Goal: Check status: Check status

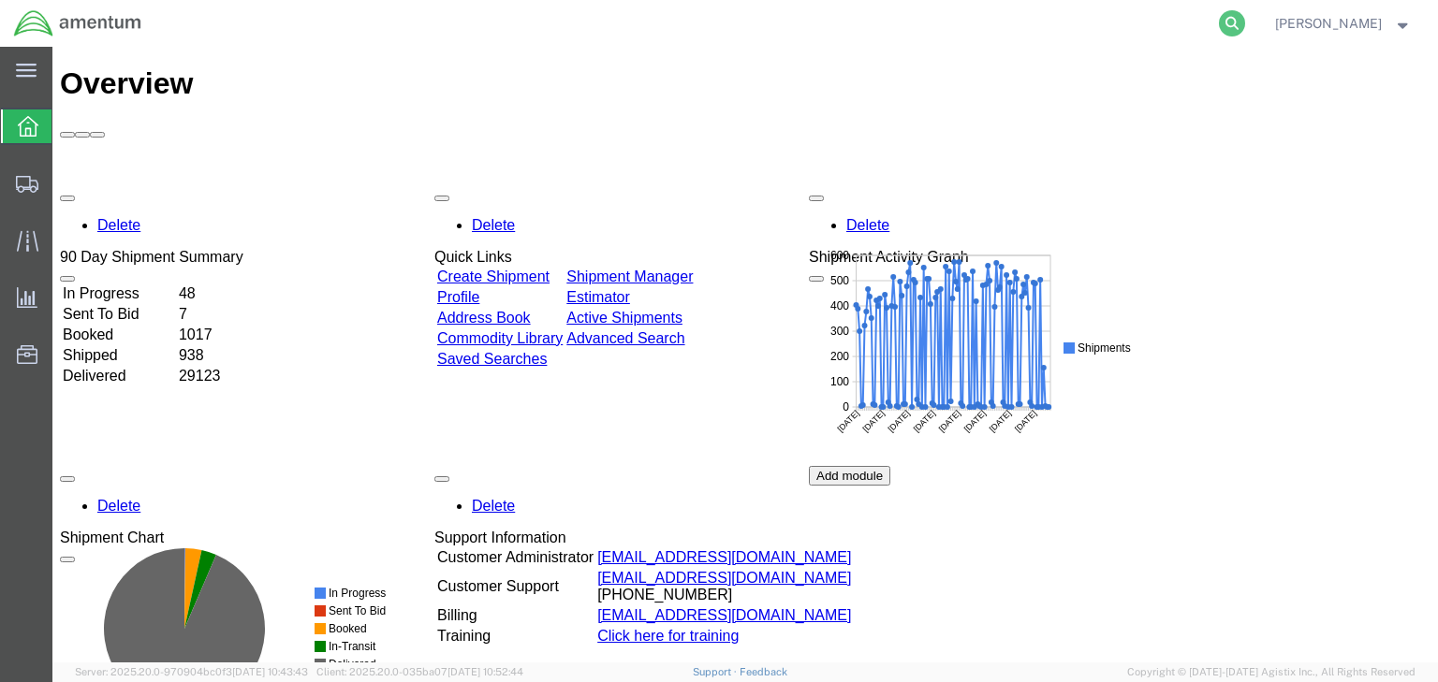
click at [1245, 22] on icon at bounding box center [1232, 23] width 26 height 26
click at [776, 27] on input "search" at bounding box center [934, 23] width 569 height 45
paste input "57024154"
type input "57024154"
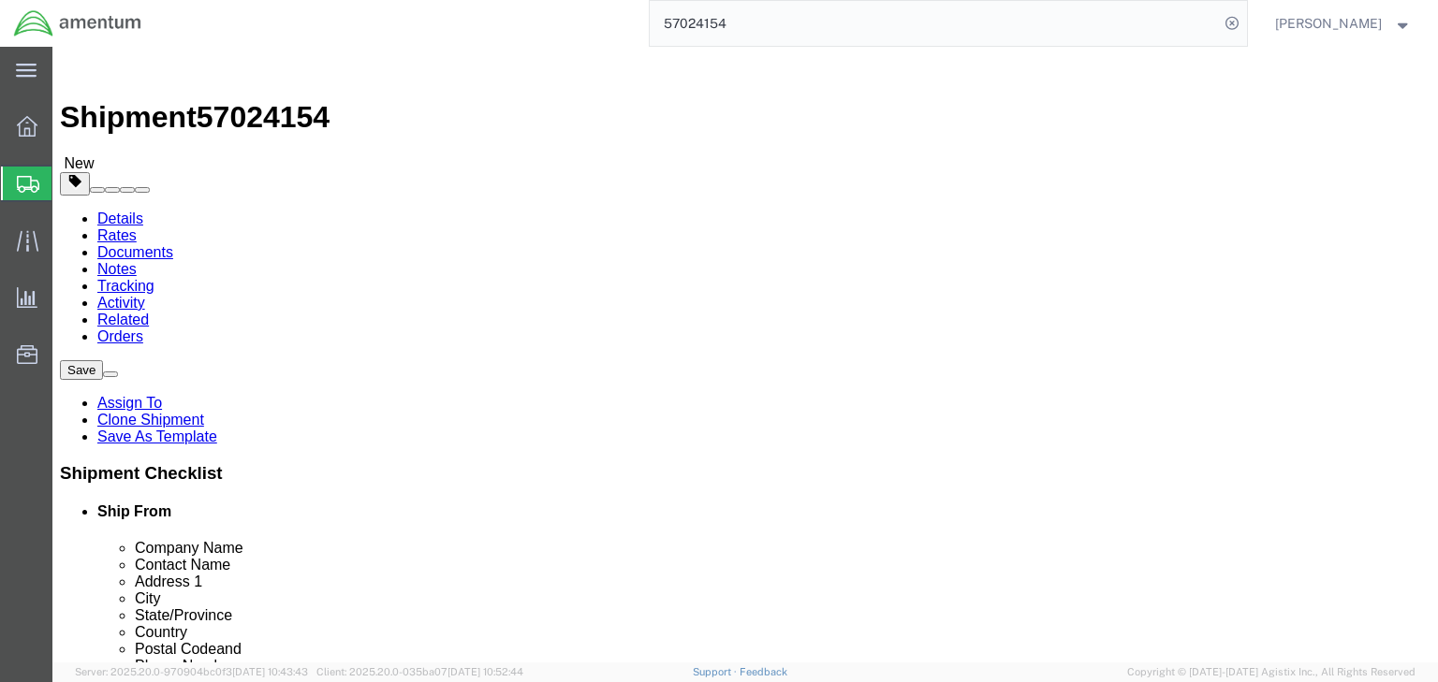
select select
drag, startPoint x: 225, startPoint y: 130, endPoint x: 231, endPoint y: 159, distance: 29.7
click link "Package Information"
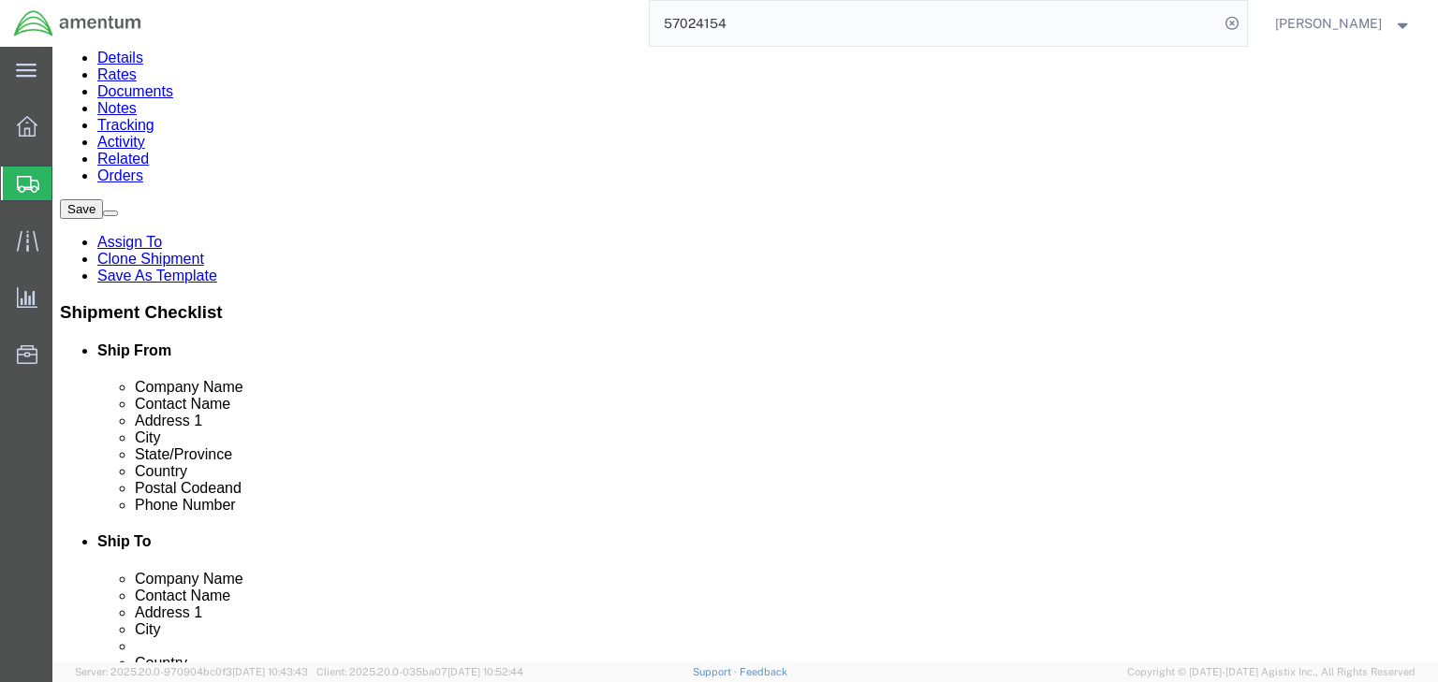
scroll to position [169, 0]
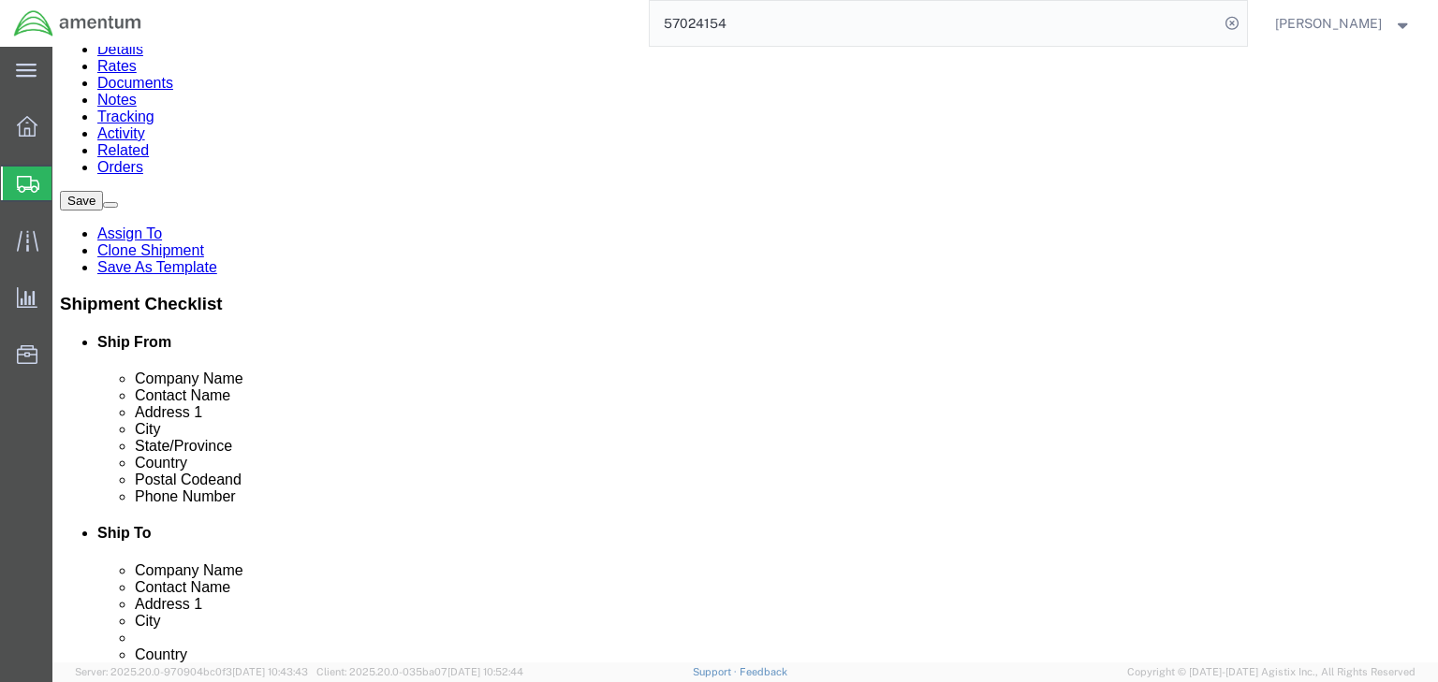
click dd "85.00 USD"
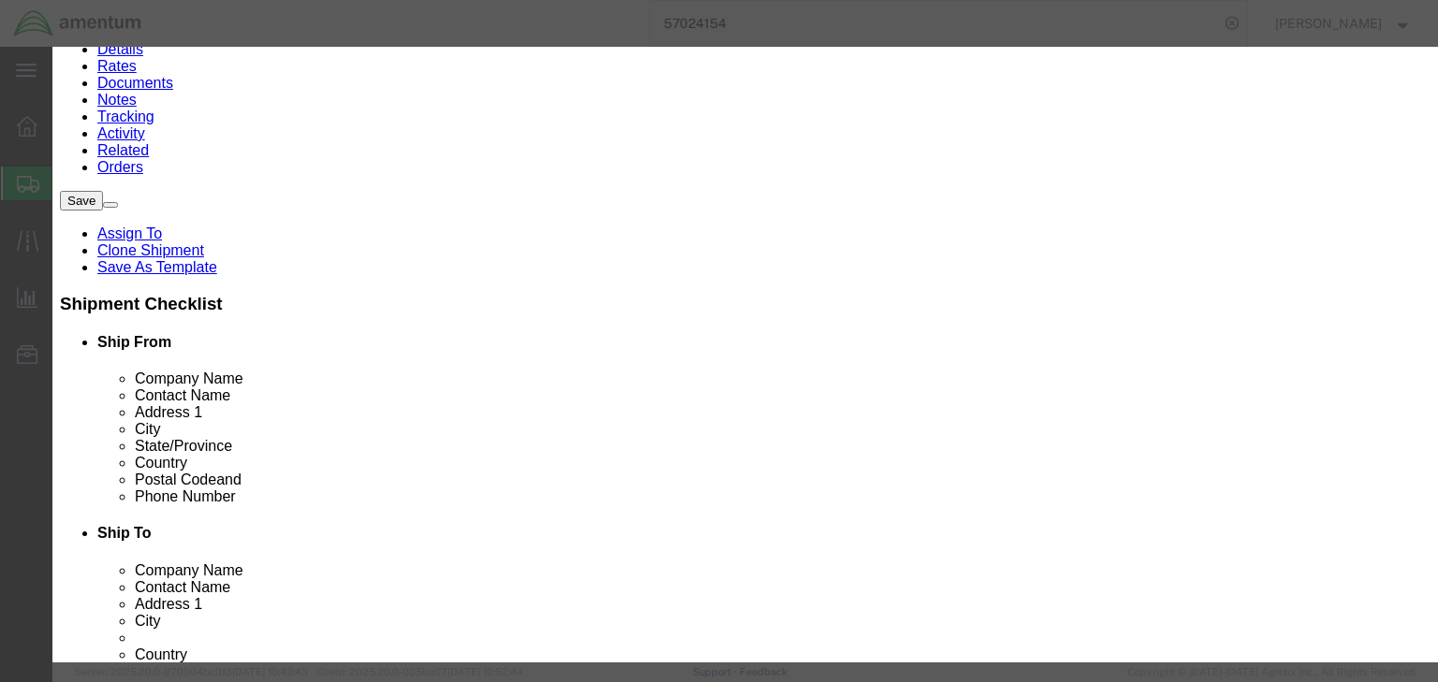
scroll to position [300, 0]
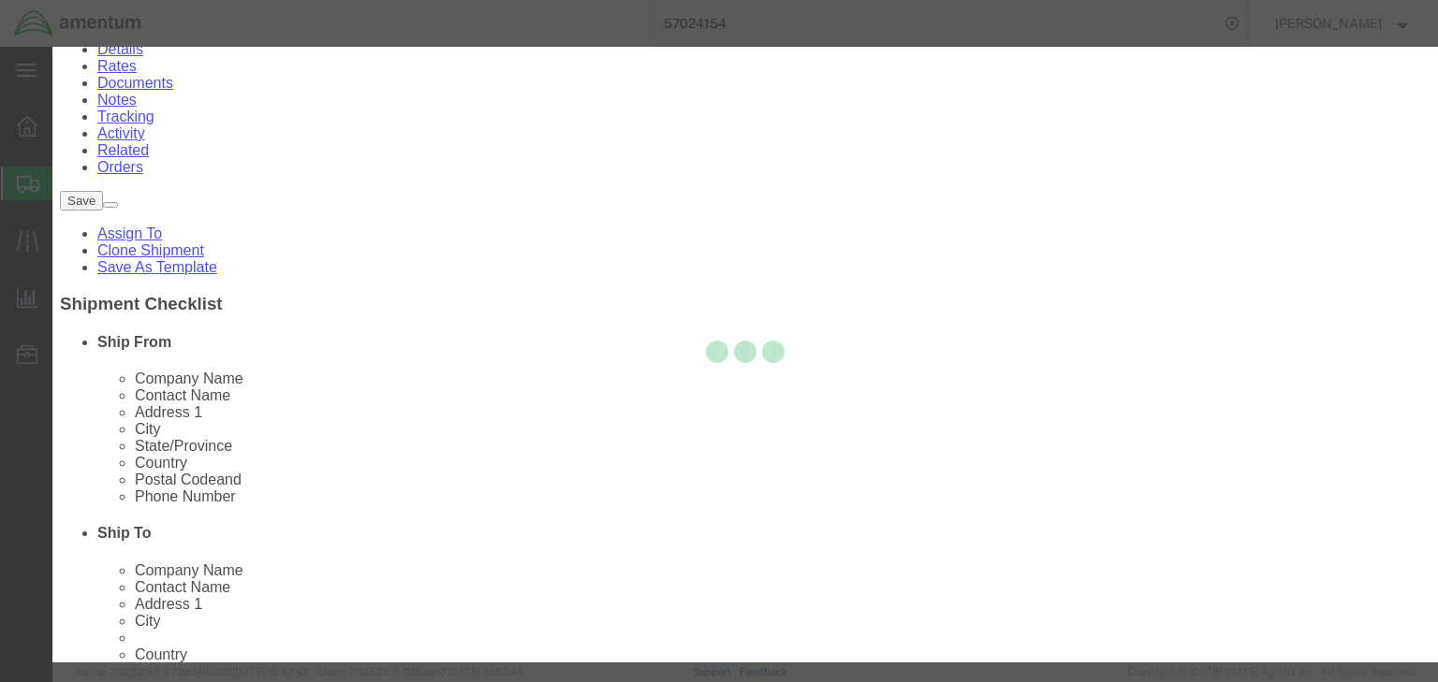
type input "6205202026"
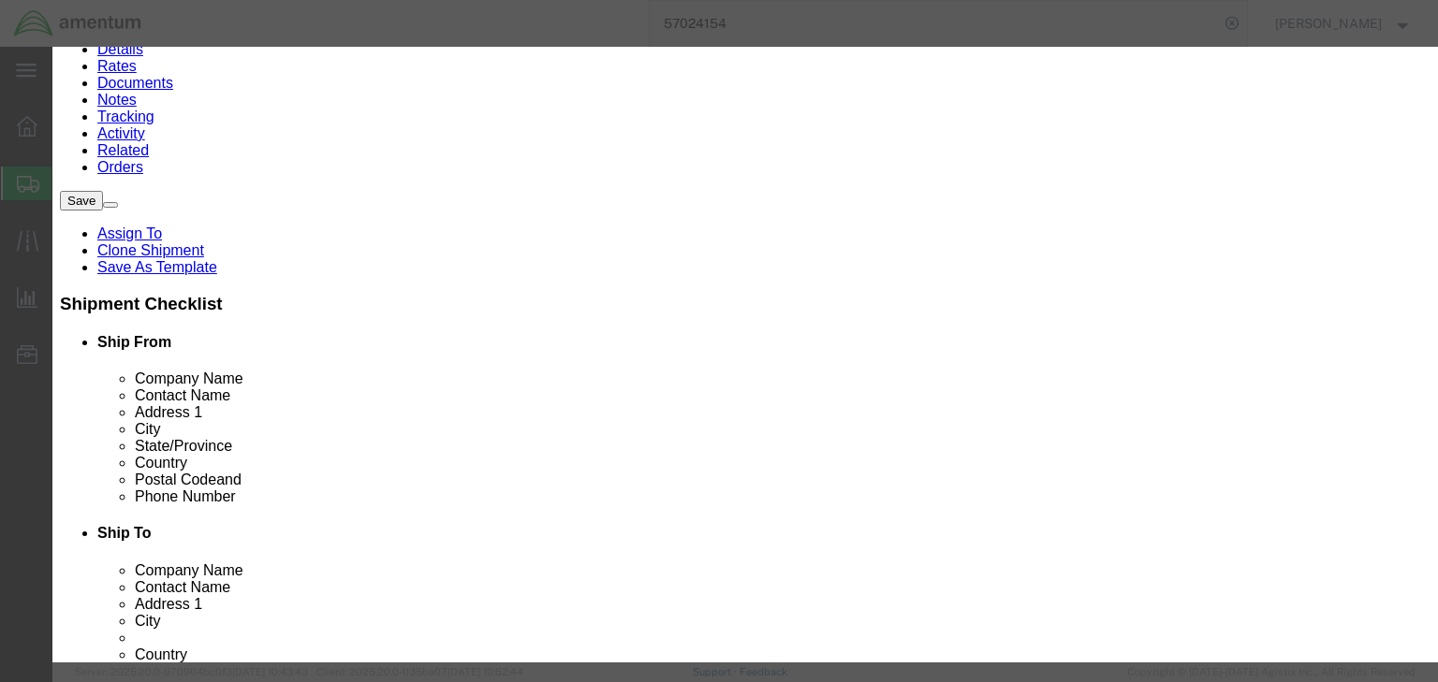
scroll to position [0, 0]
click button "Close"
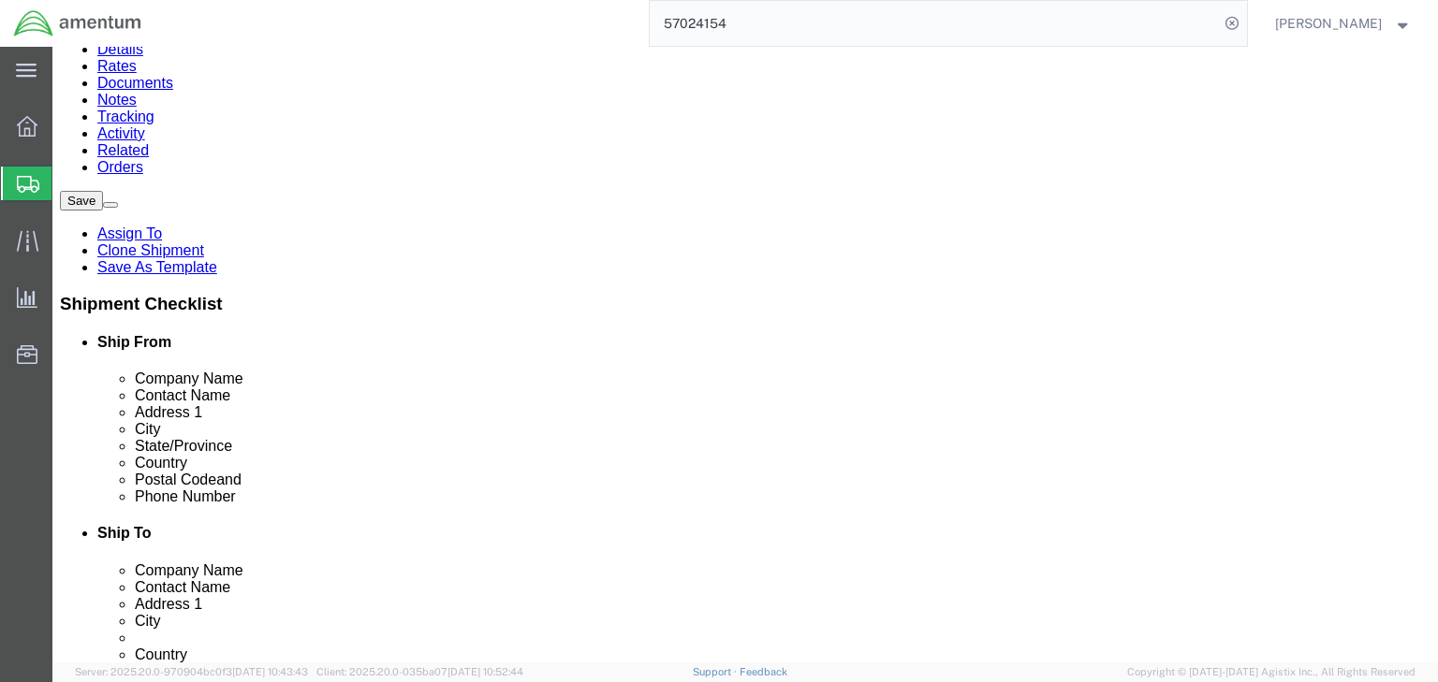
click link "Documents"
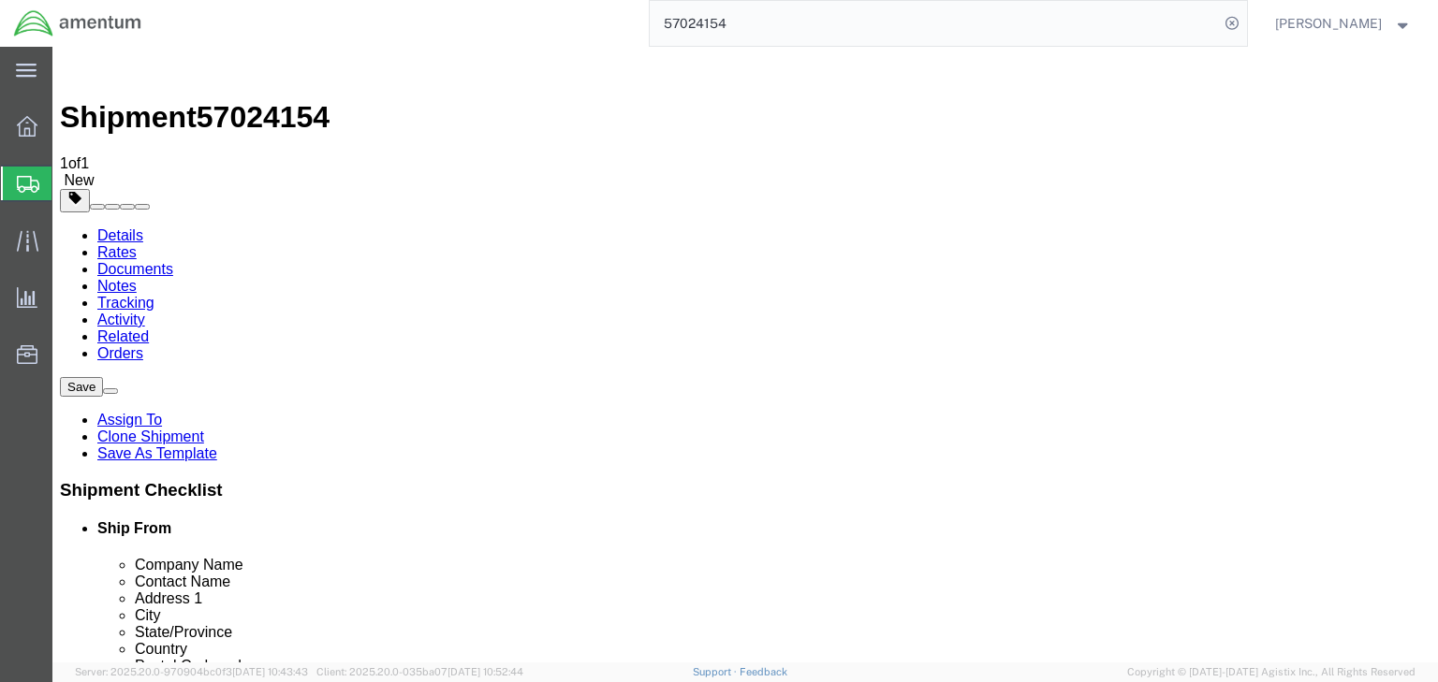
click at [142, 227] on link "Details" at bounding box center [120, 235] width 46 height 16
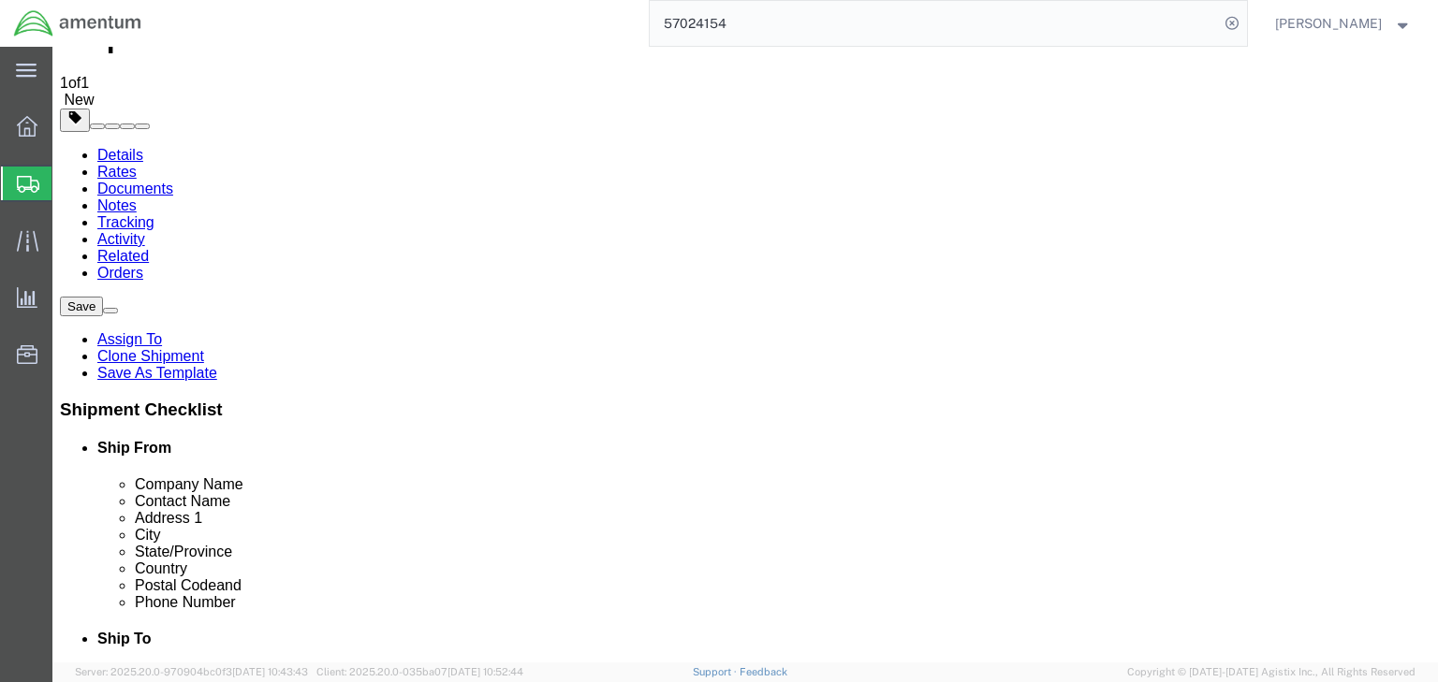
scroll to position [75, 0]
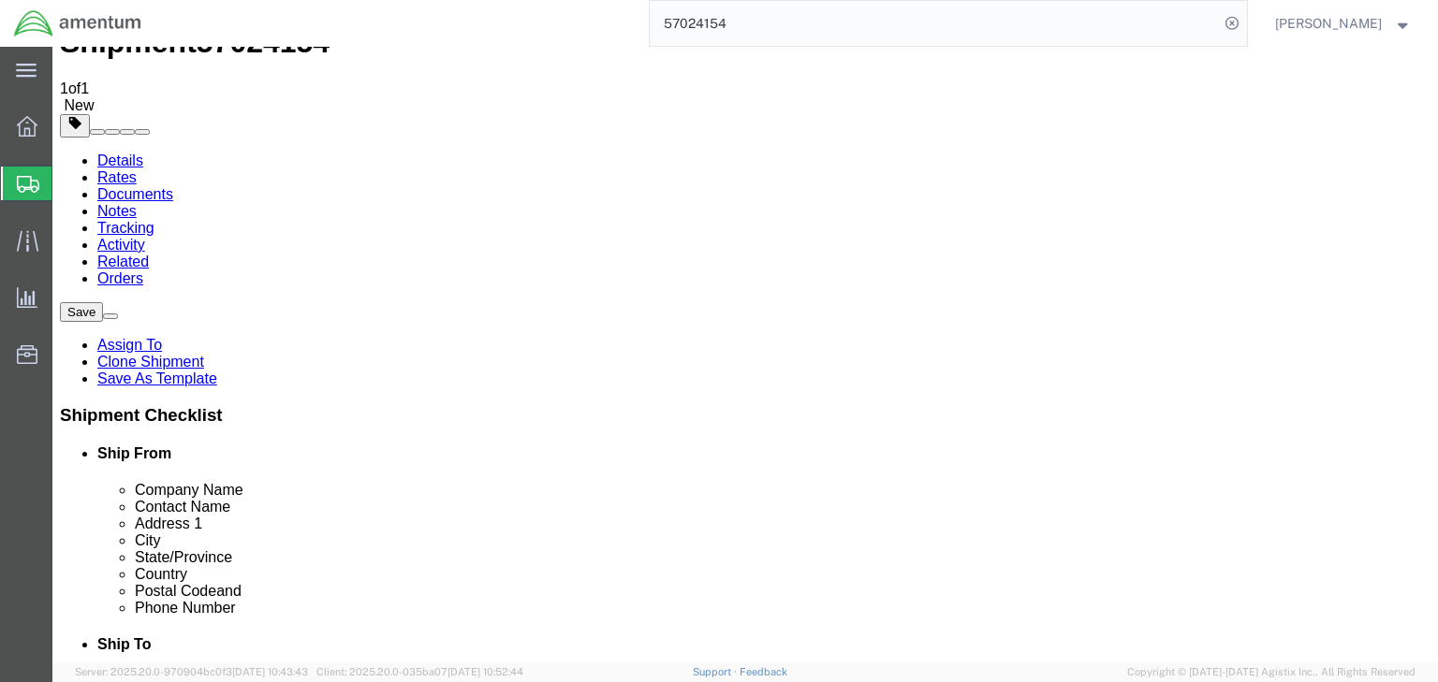
click icon
click dd "1.00 Each"
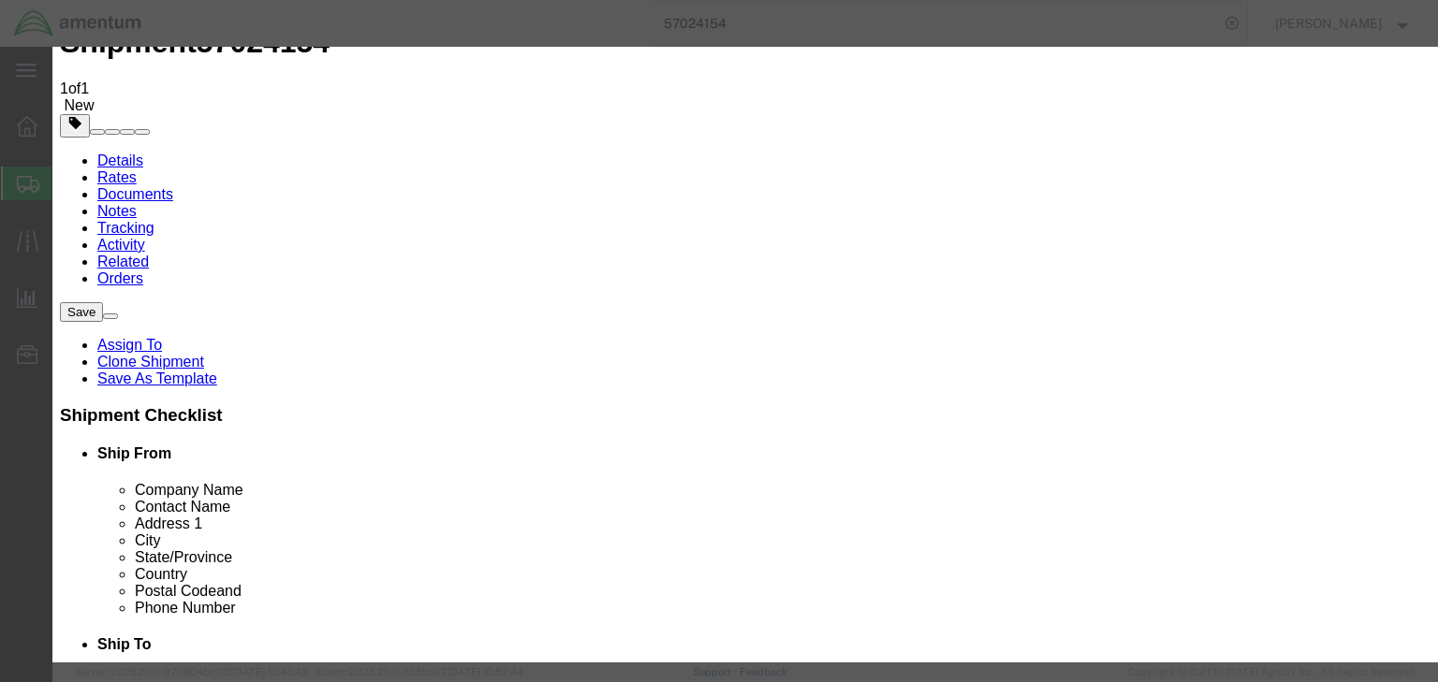
scroll to position [490, 0]
click button "Close"
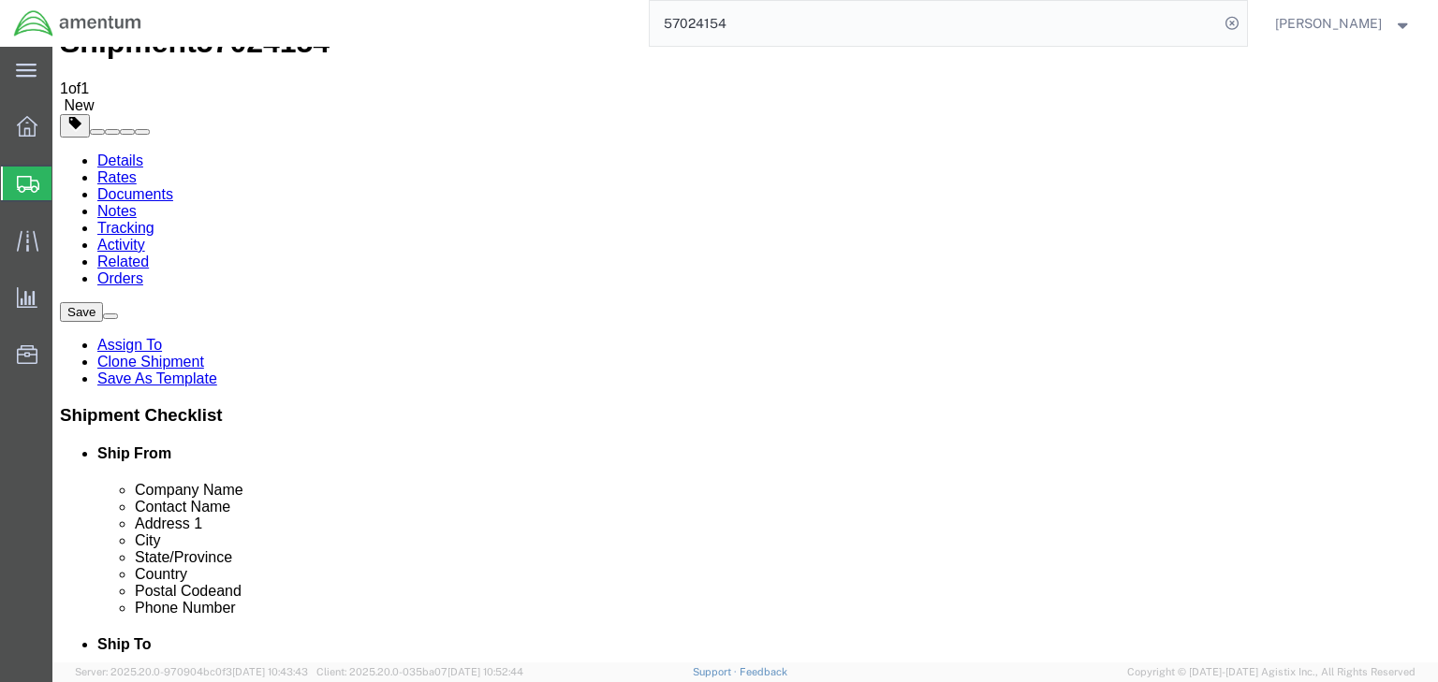
click at [38, 188] on icon at bounding box center [28, 184] width 22 height 17
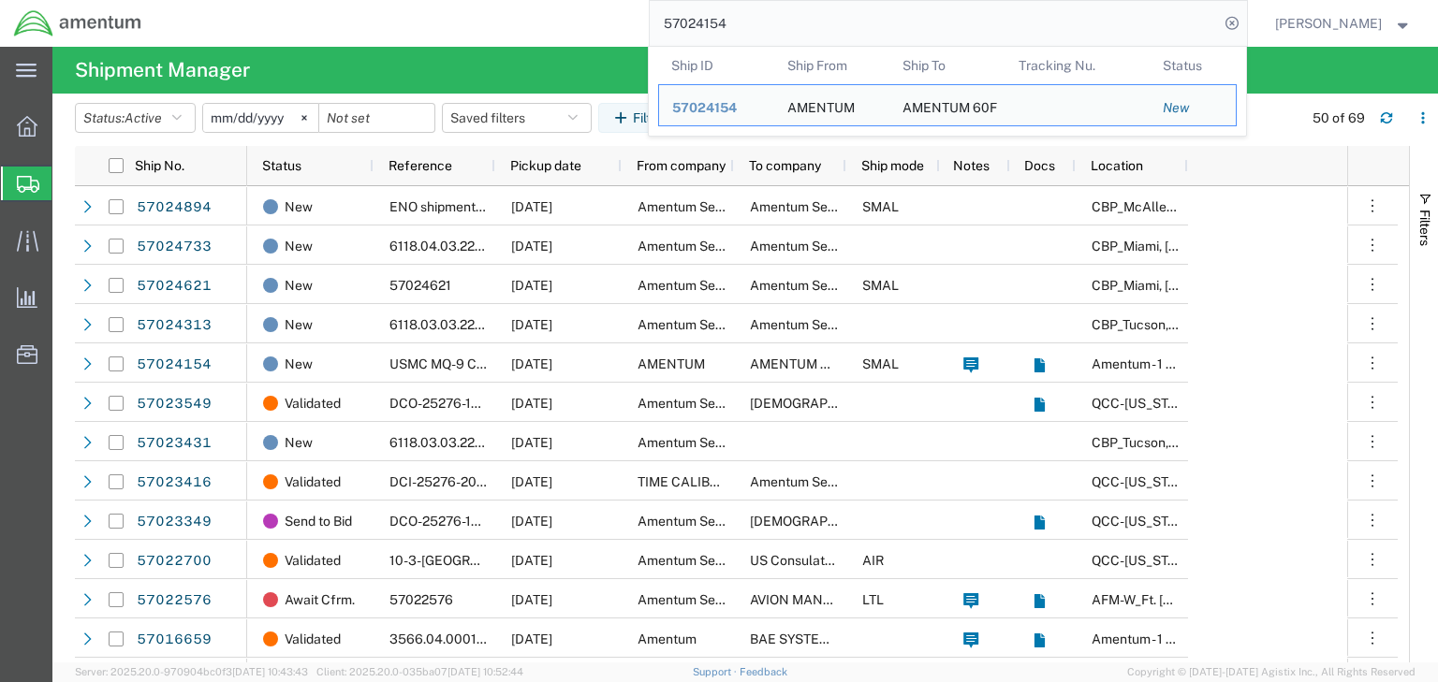
click at [735, 24] on input "57024154" at bounding box center [934, 23] width 569 height 45
click at [734, 23] on input "57024154" at bounding box center [934, 23] width 569 height 45
paste input "621"
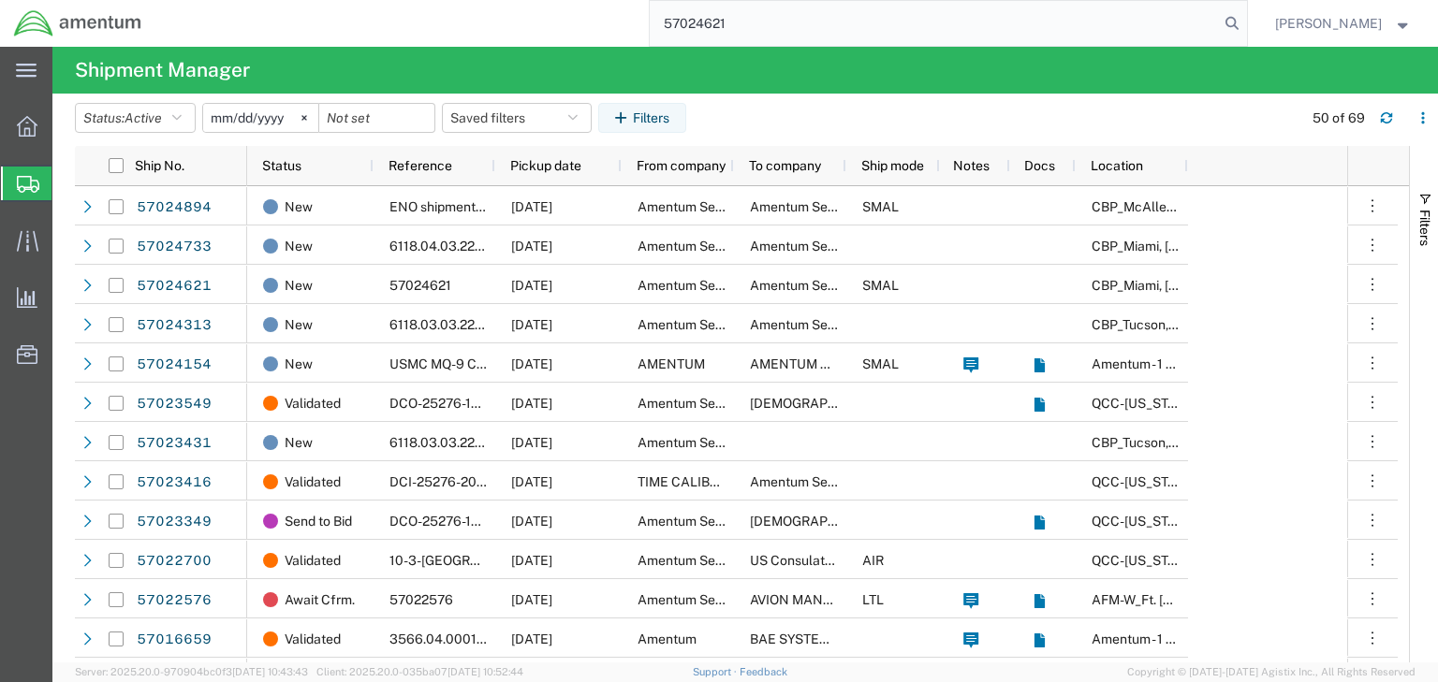
type input "57024621"
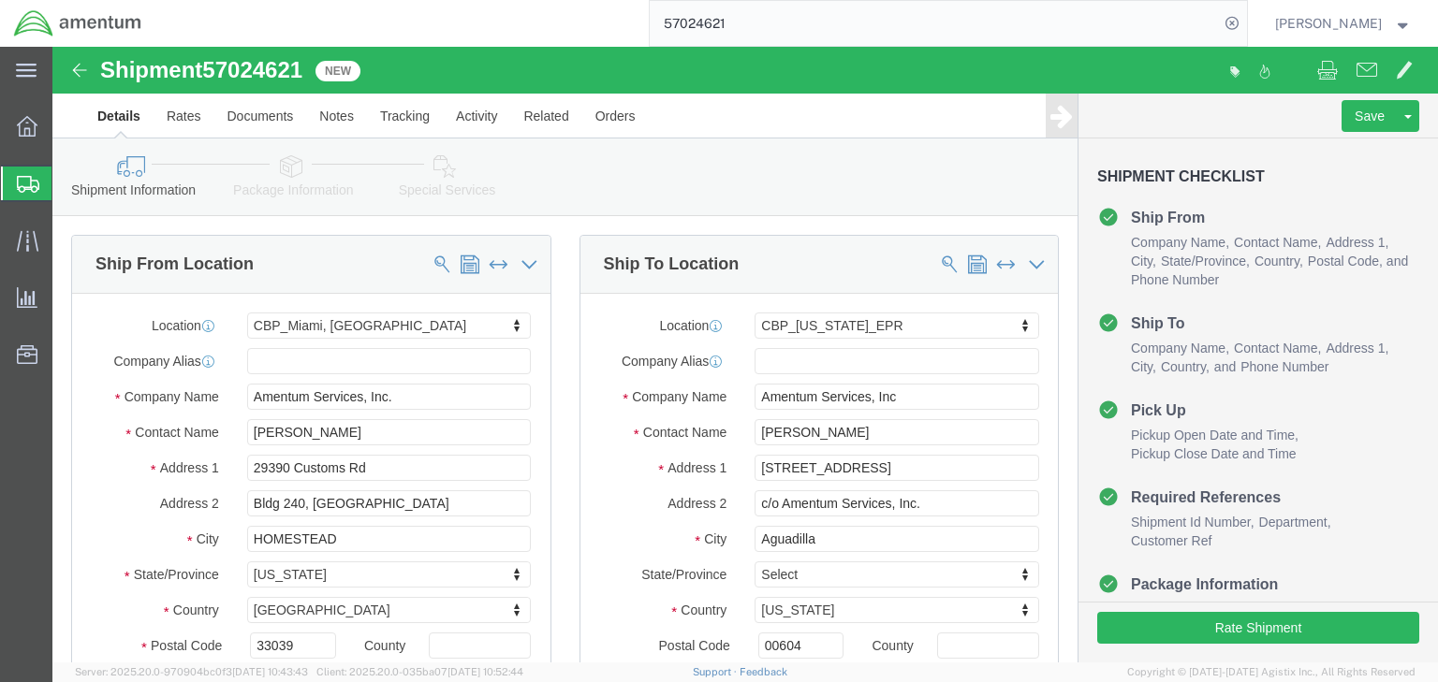
select select "49931"
select select "49933"
click icon
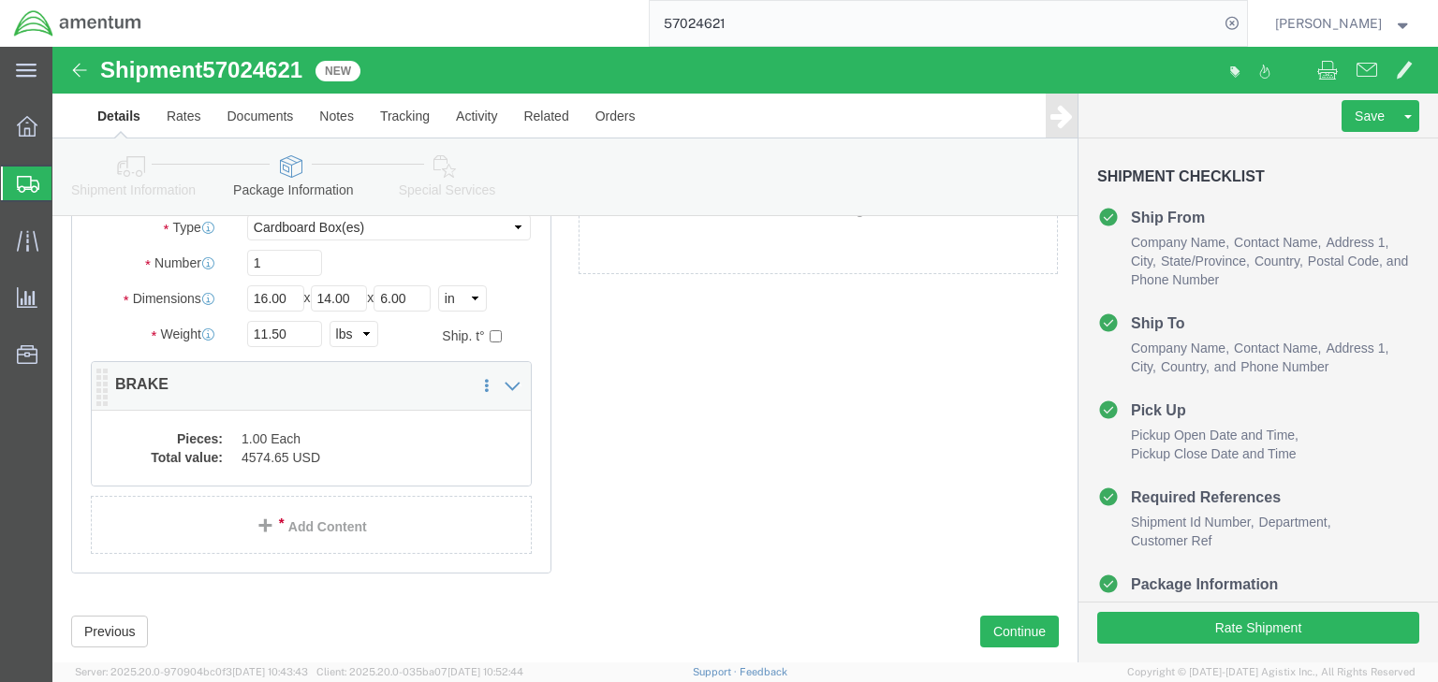
scroll to position [221, 0]
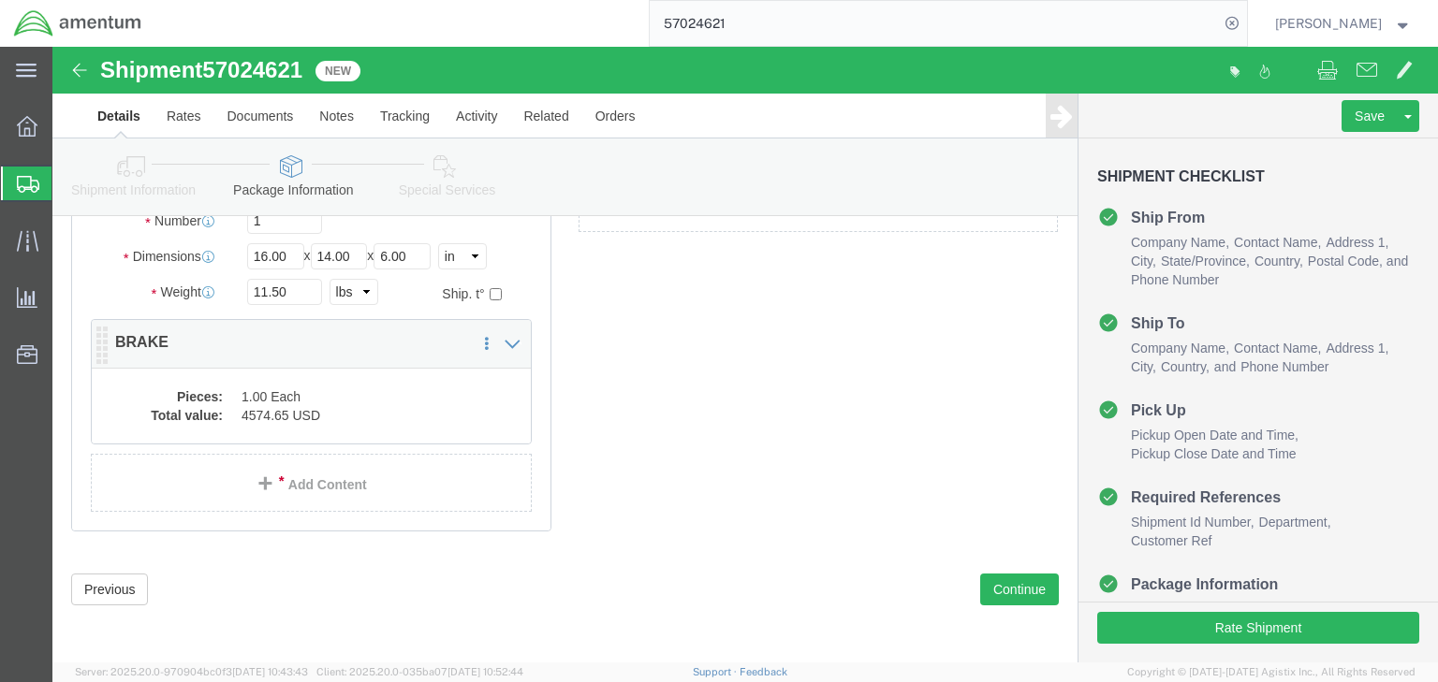
click dd "1.00 Each"
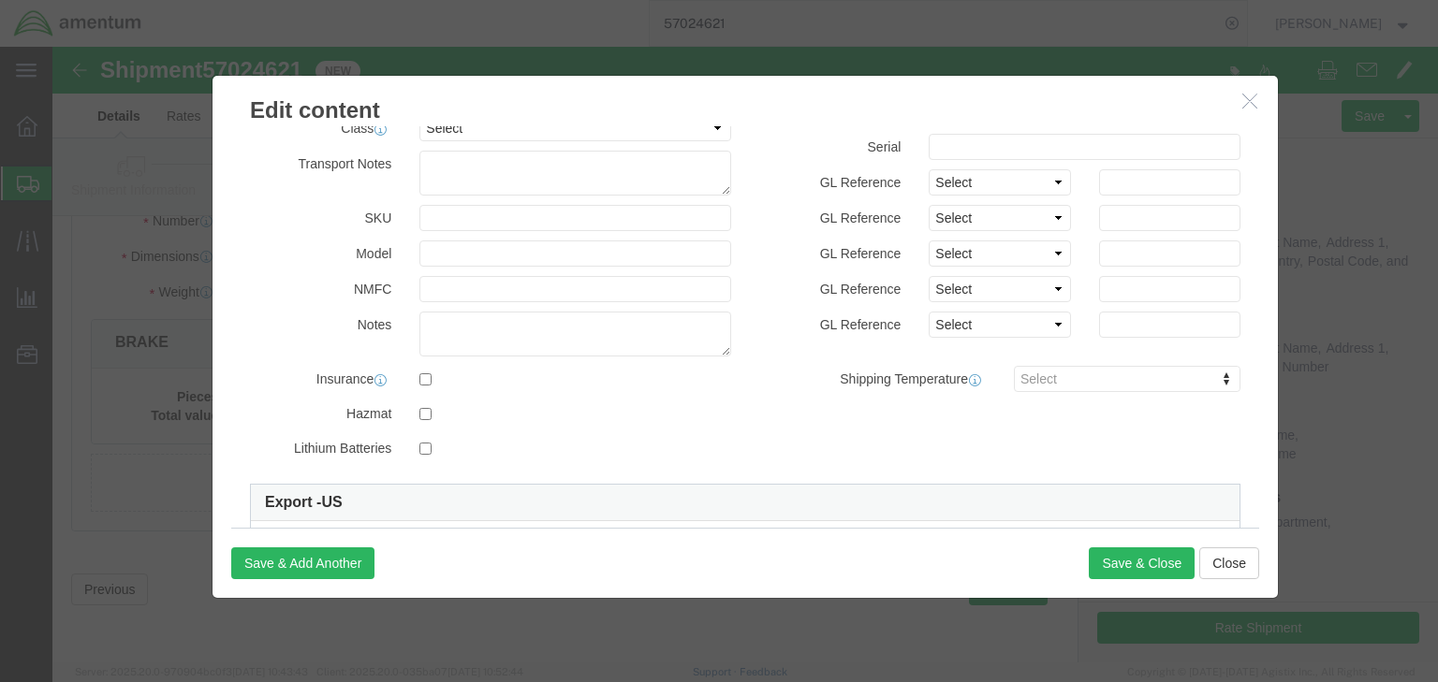
scroll to position [374, 0]
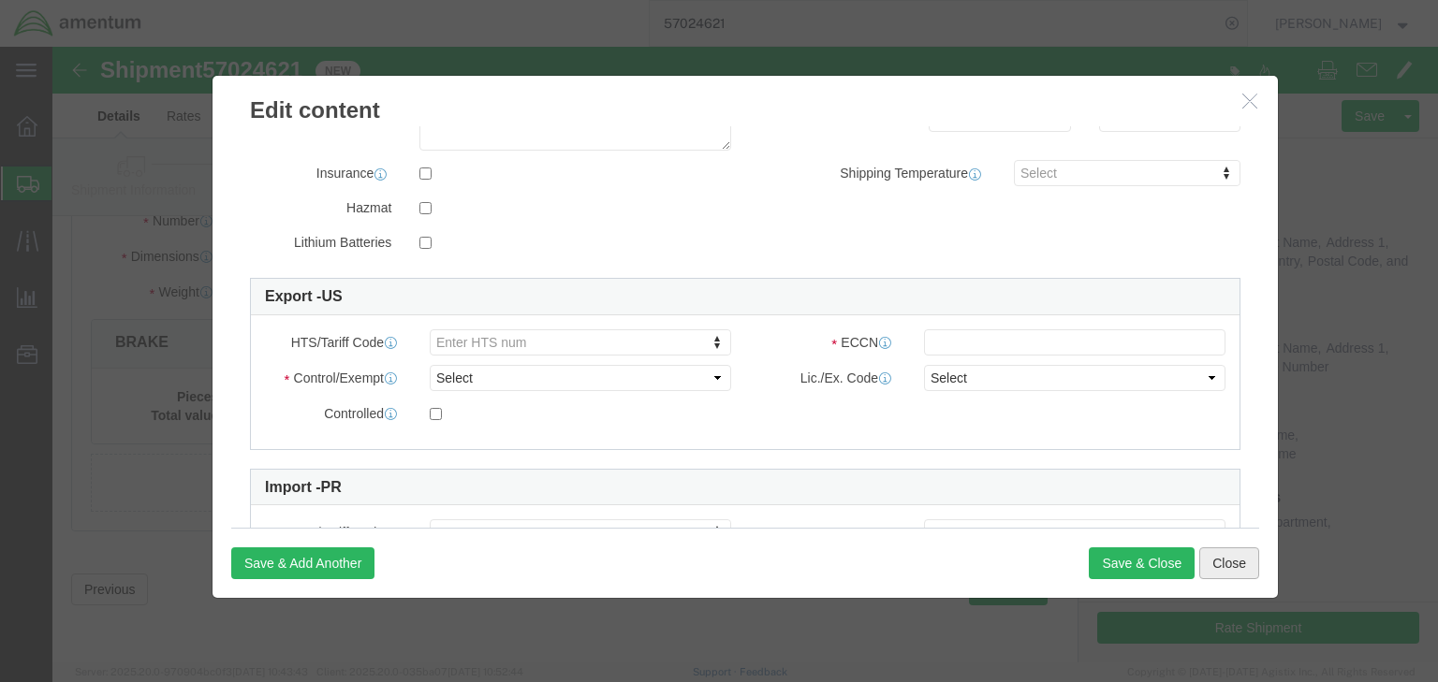
click button "Close"
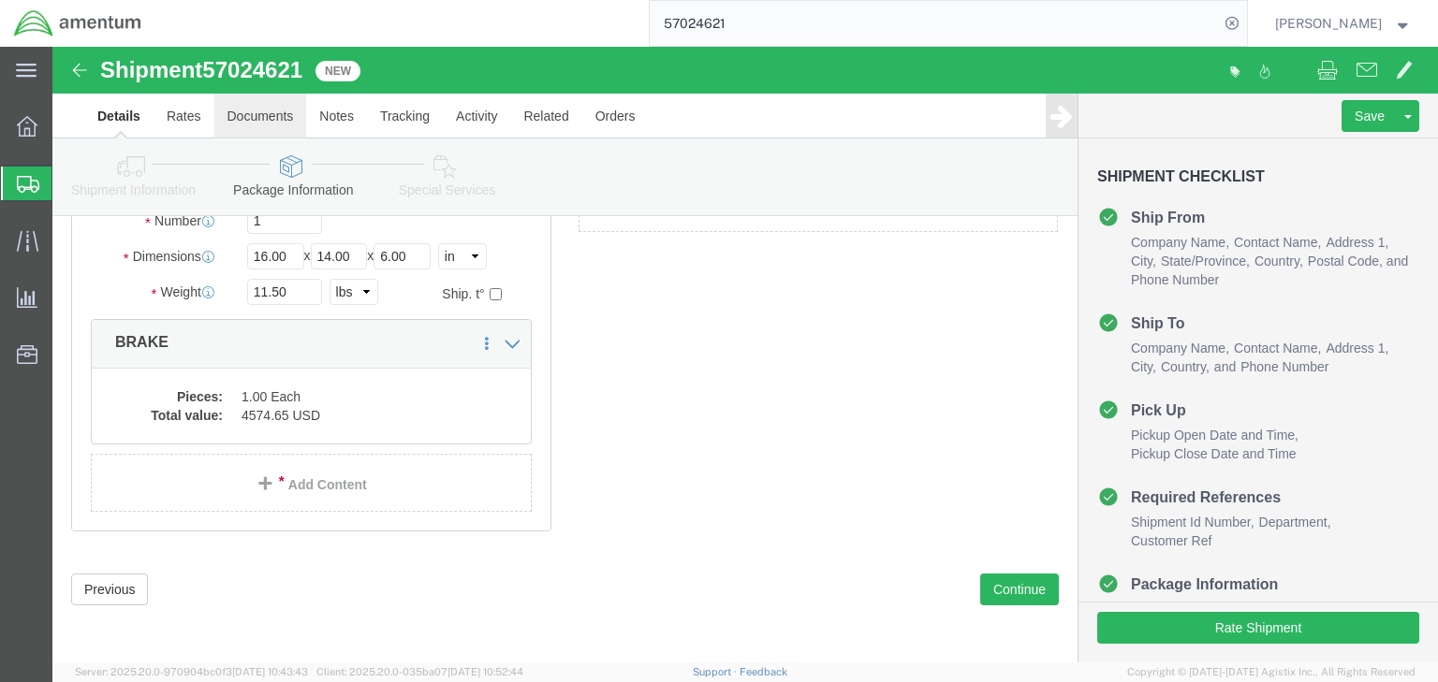
click link "Documents"
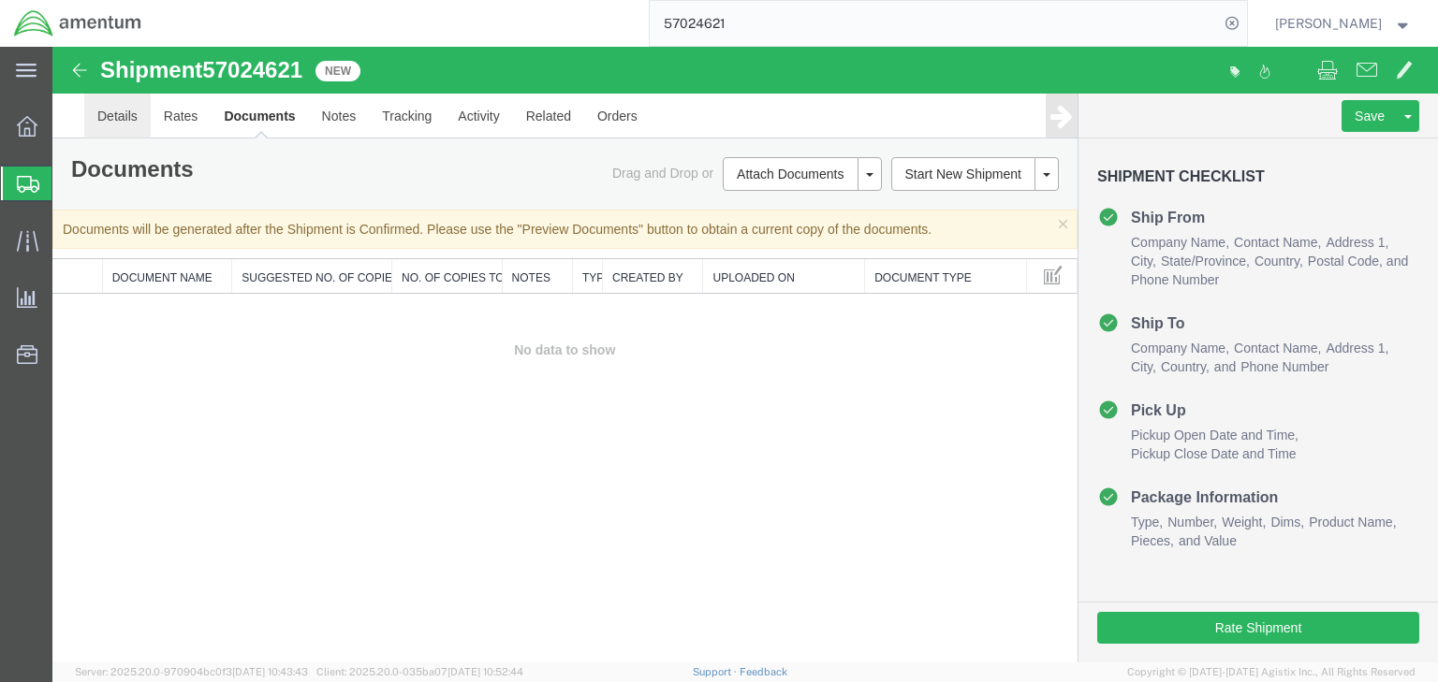
click at [101, 113] on link "Details" at bounding box center [117, 116] width 66 height 45
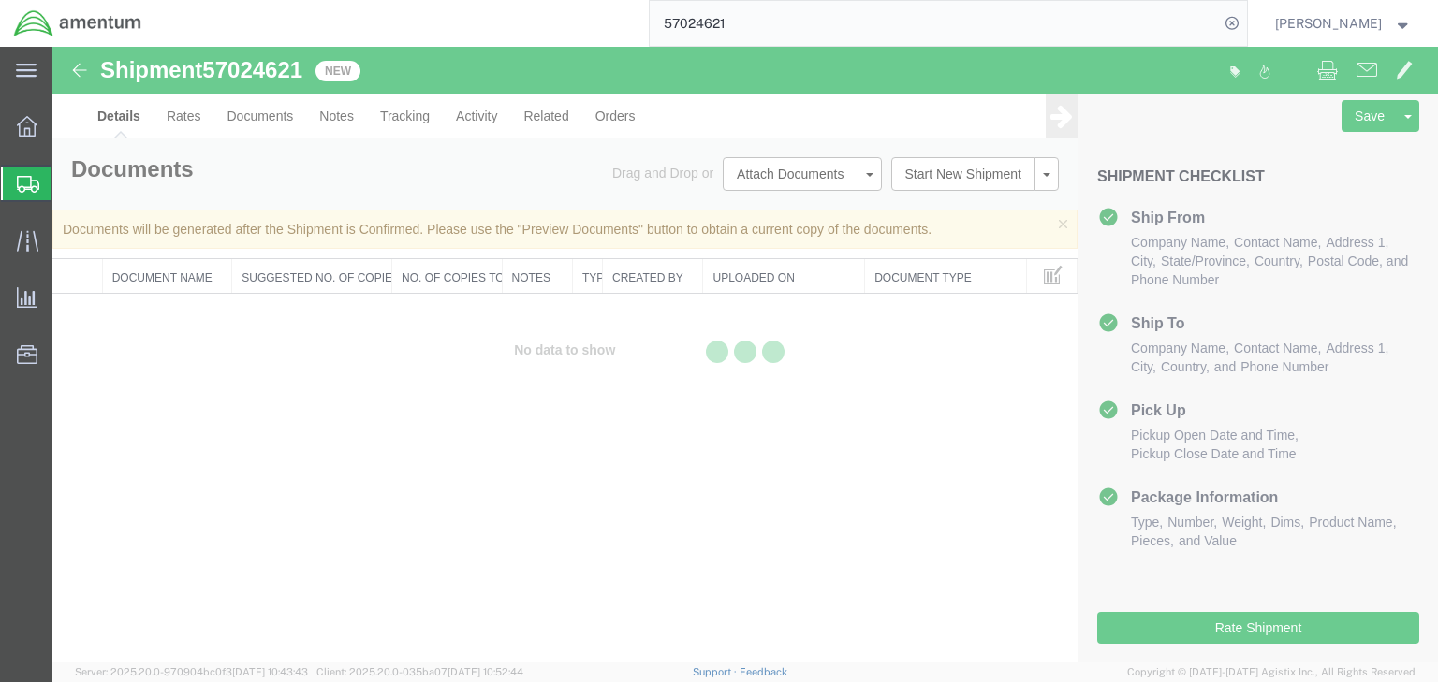
select select "49931"
select select "49933"
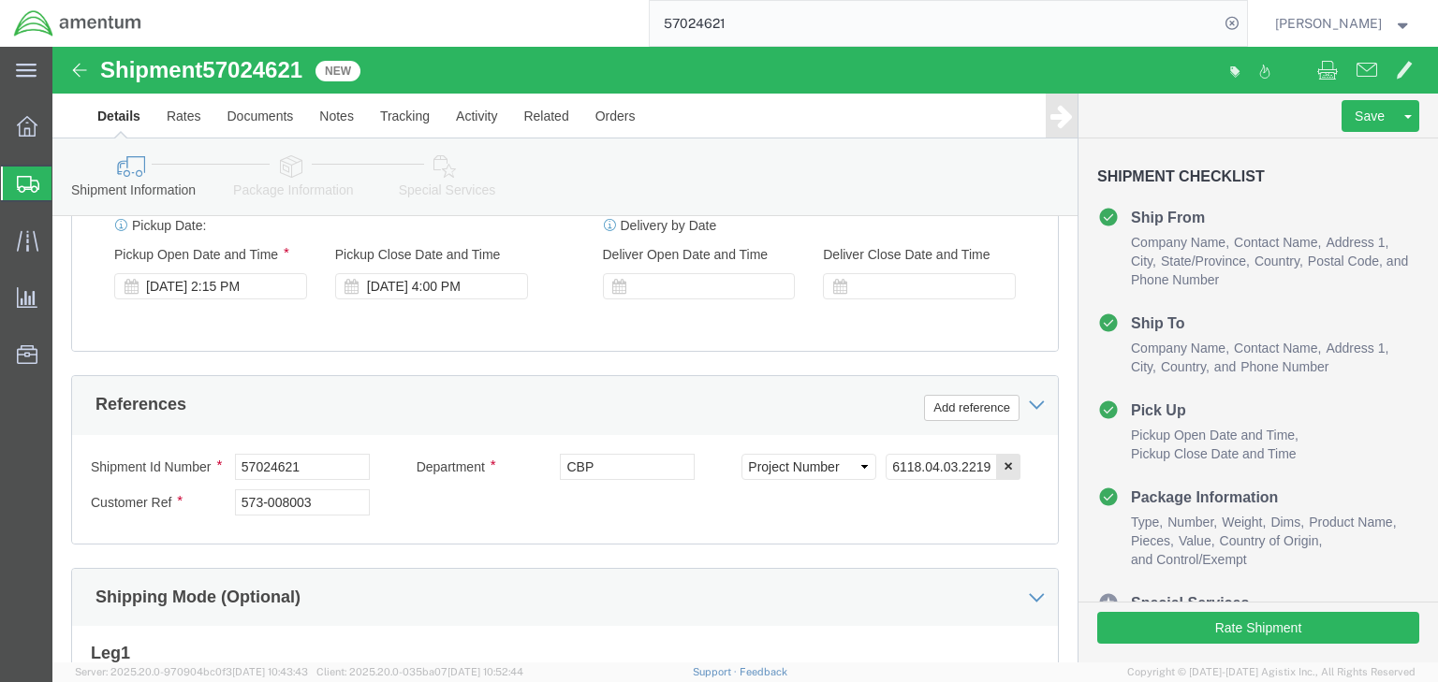
scroll to position [899, 0]
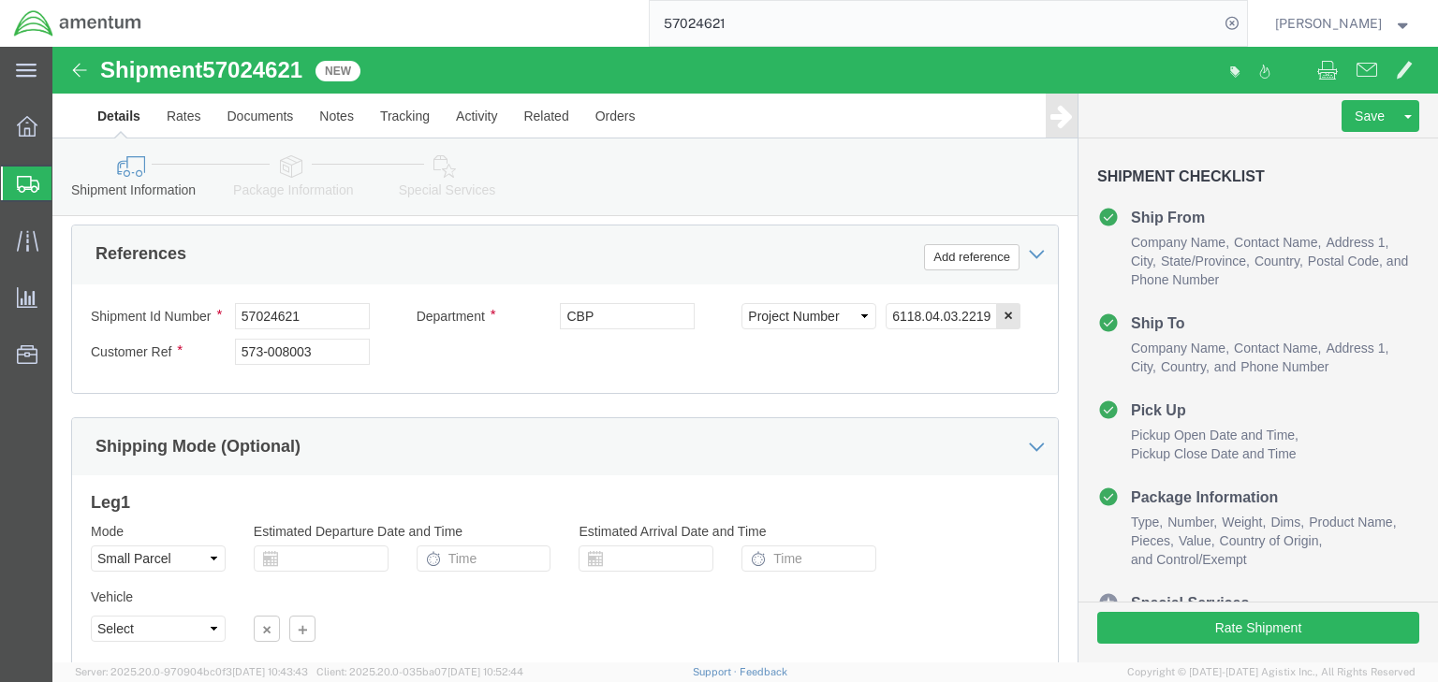
click icon
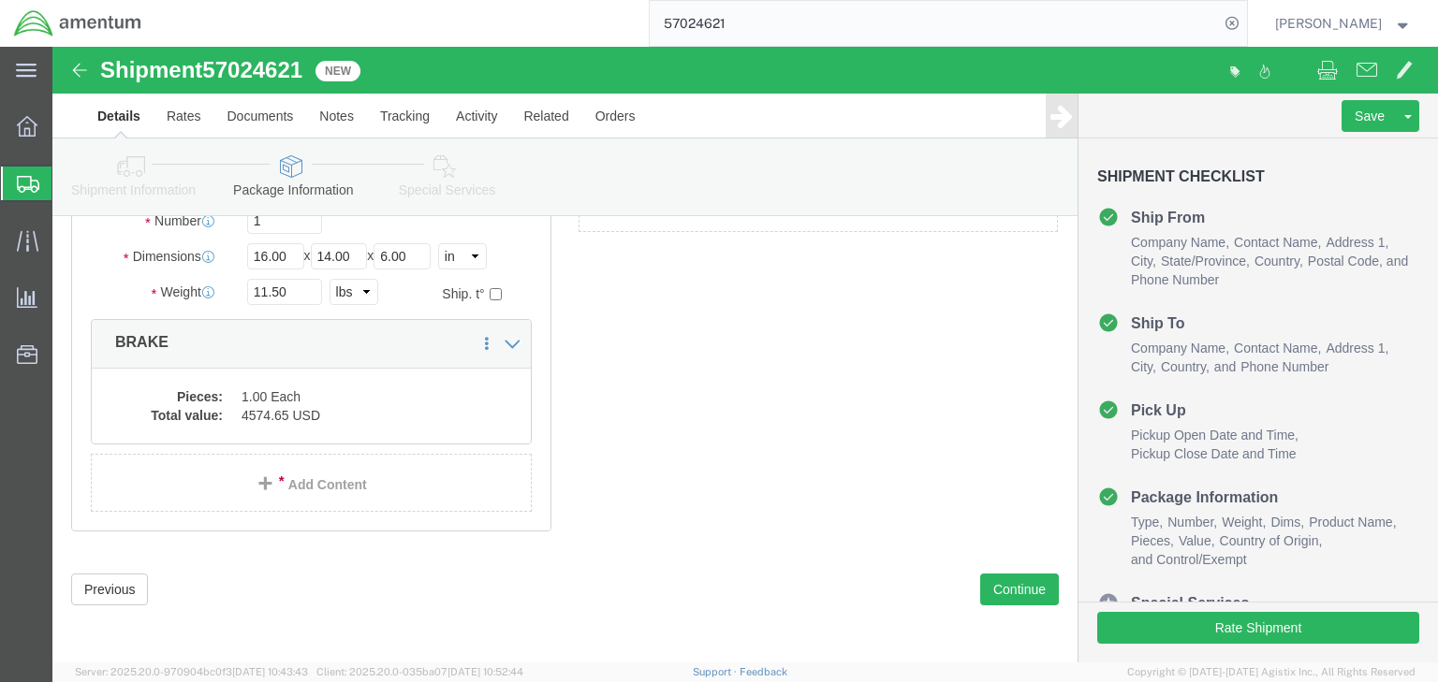
scroll to position [112, 0]
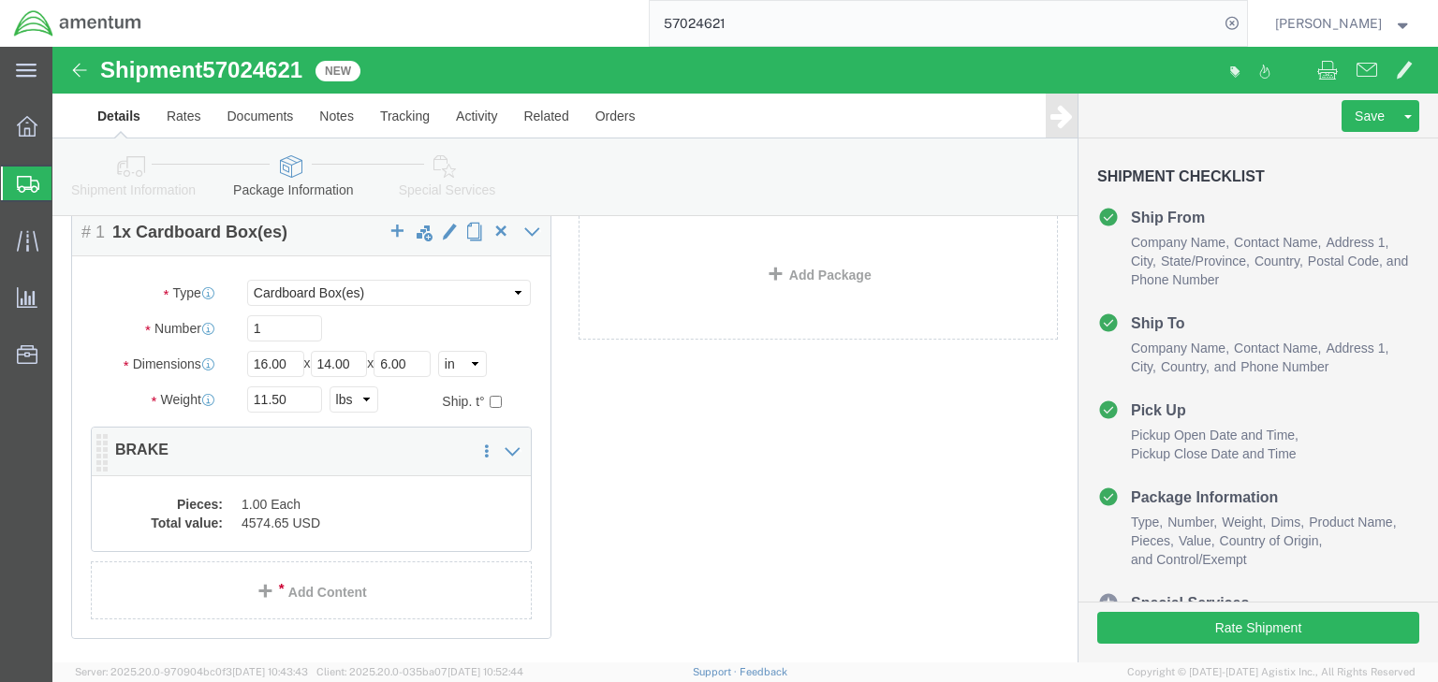
click dd "4574.65 USD"
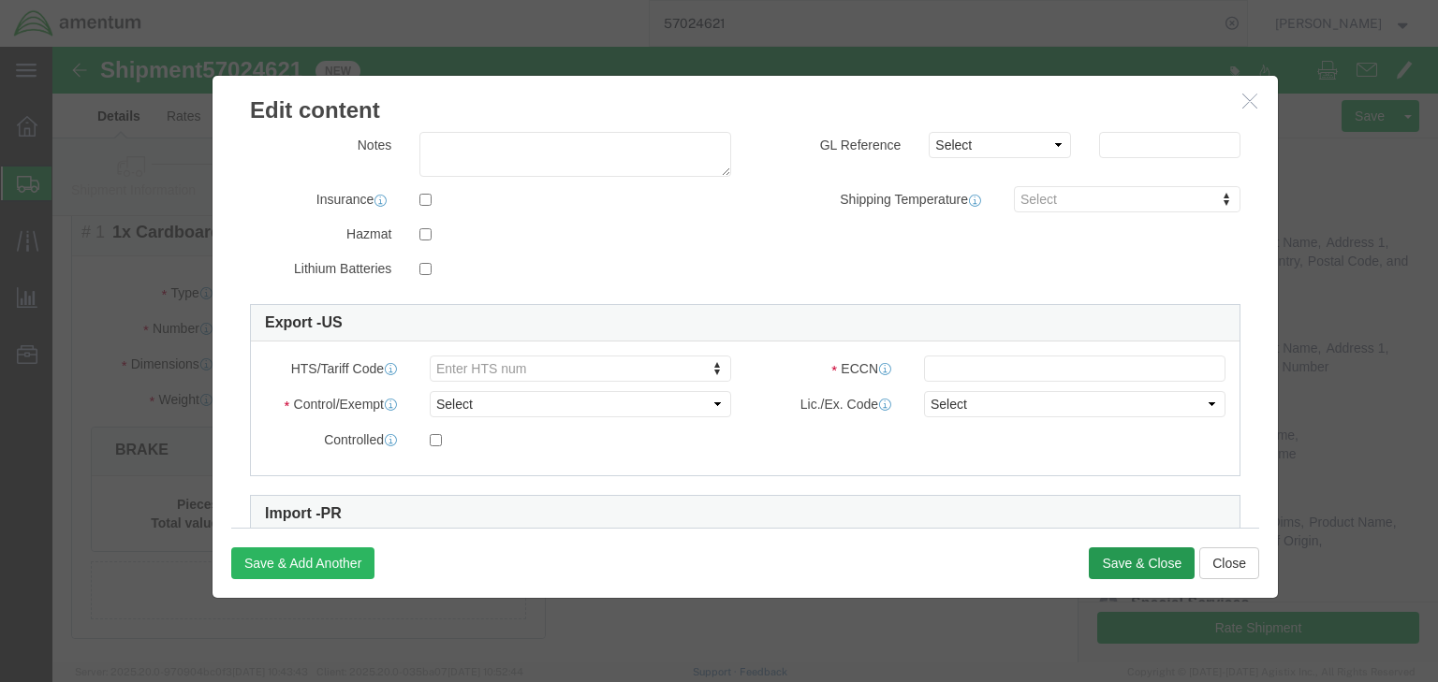
scroll to position [374, 0]
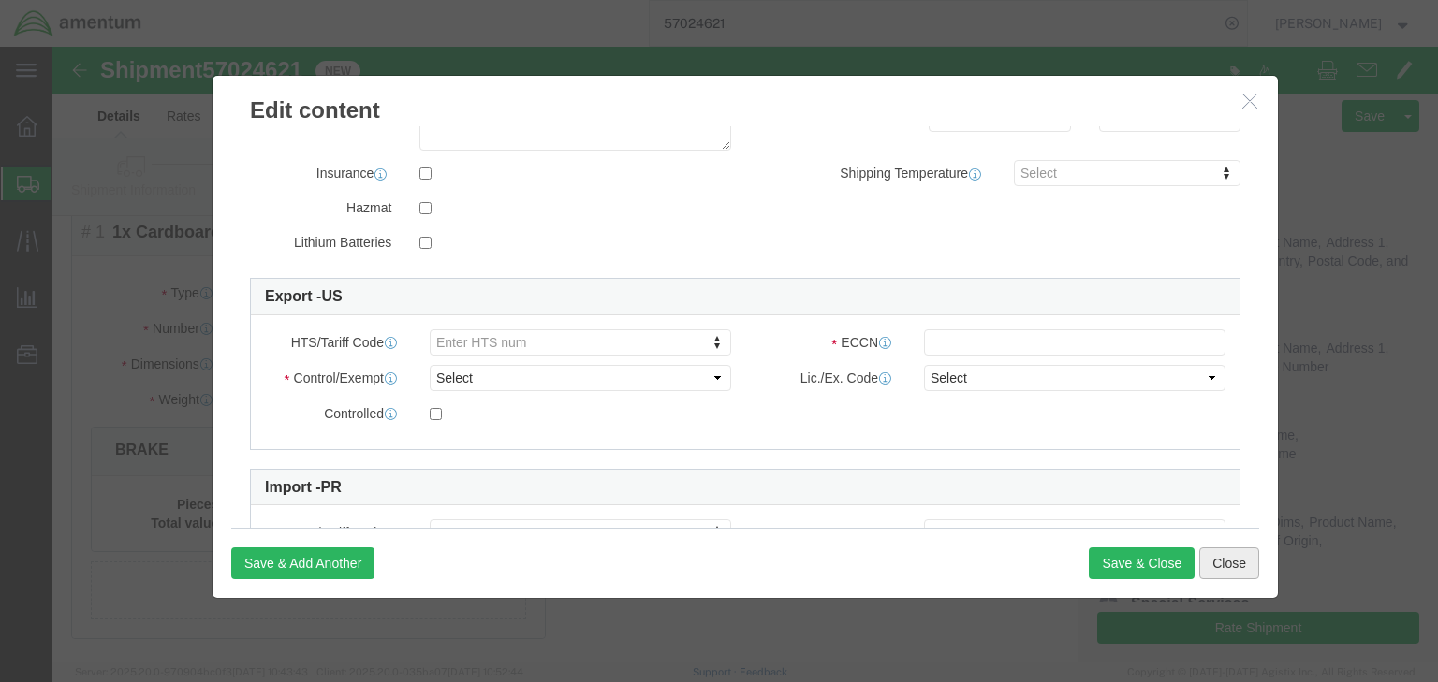
click button "Close"
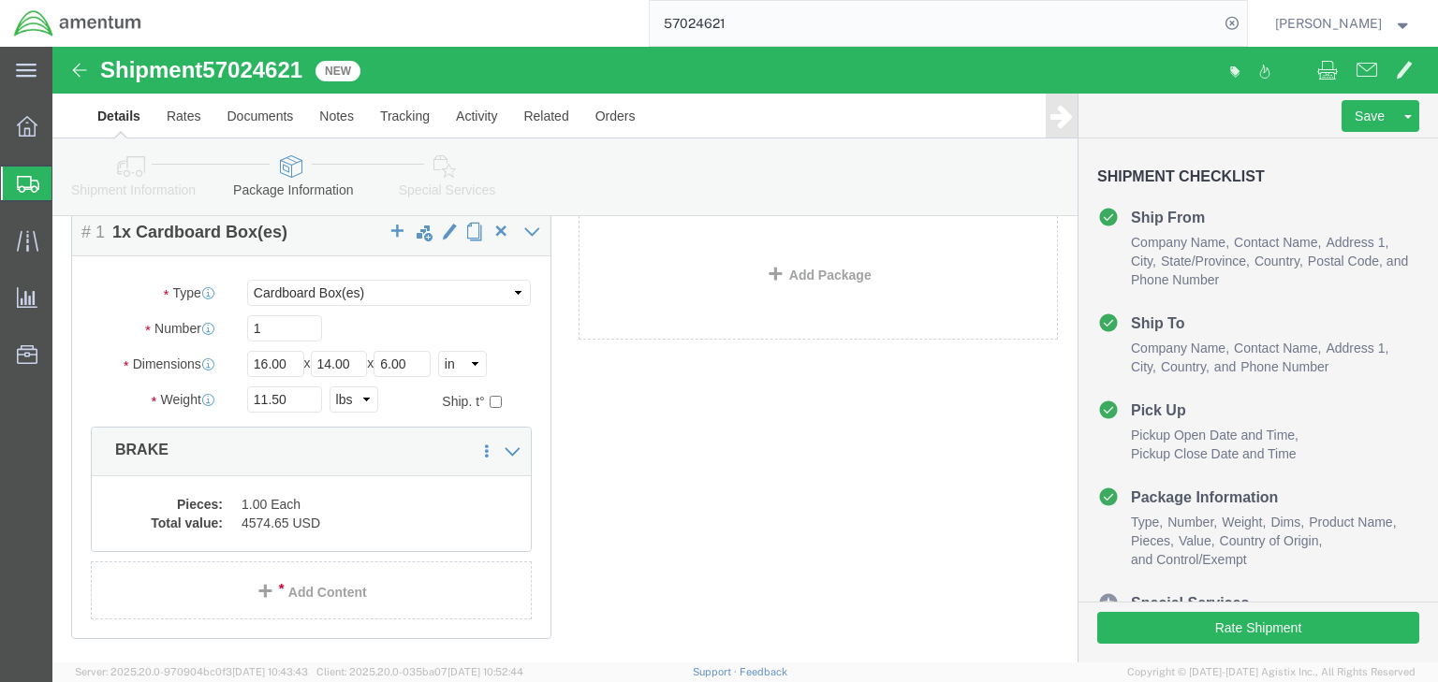
click at [66, 181] on span "Shipments" at bounding box center [58, 183] width 15 height 37
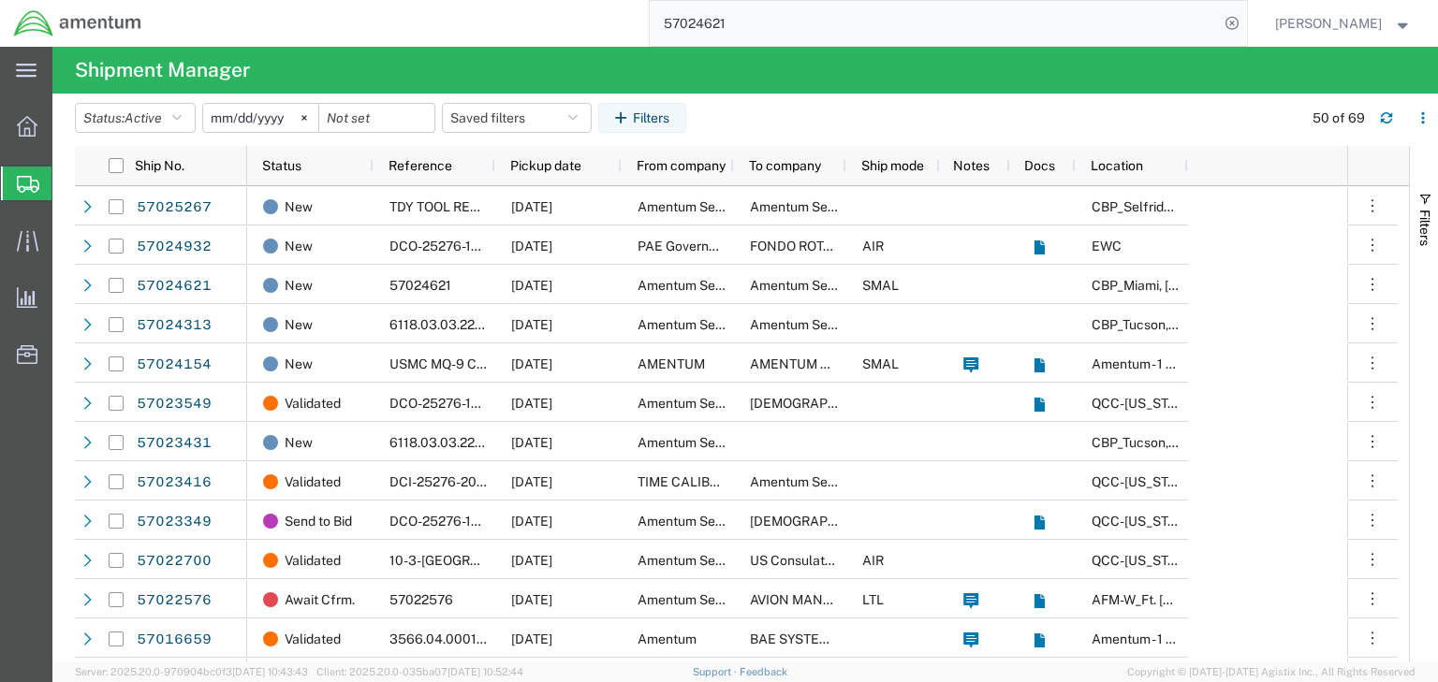
click at [716, 22] on input "57024621" at bounding box center [934, 23] width 569 height 45
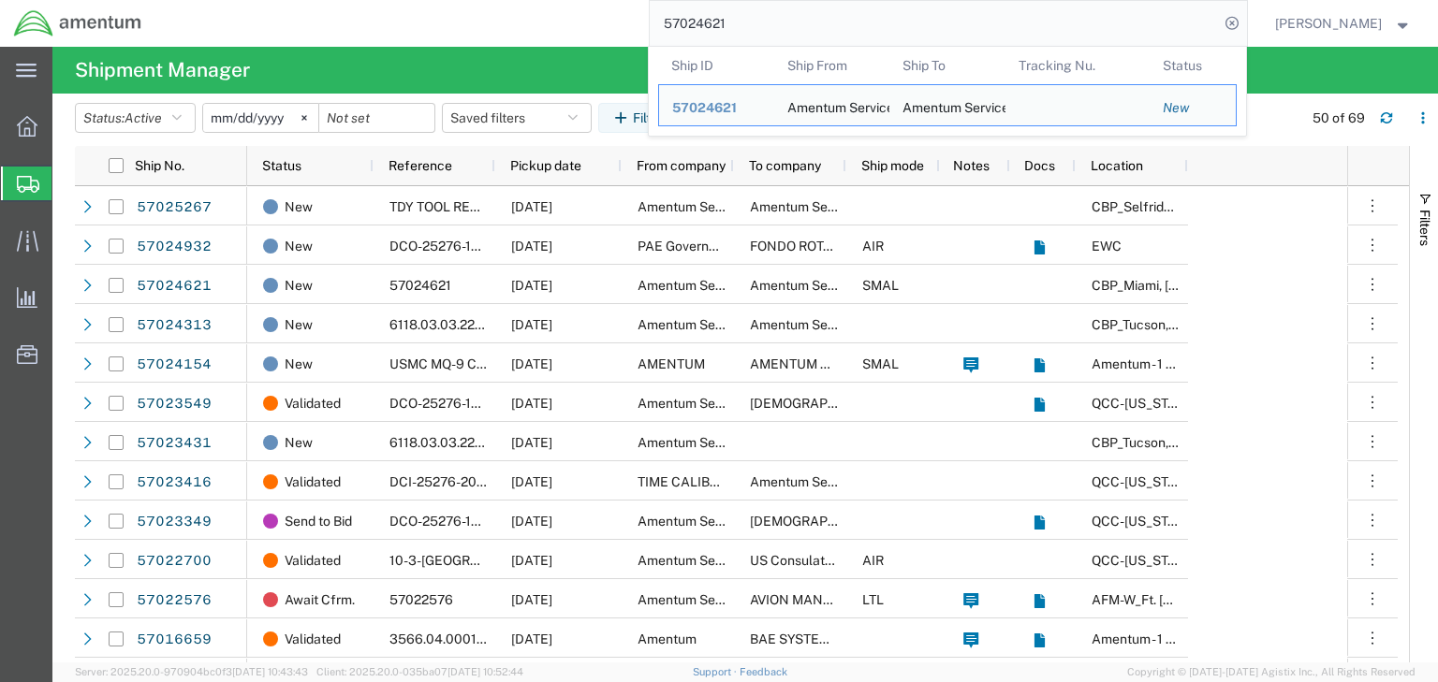
click at [716, 22] on input "57024621" at bounding box center [934, 23] width 569 height 45
paste input "154"
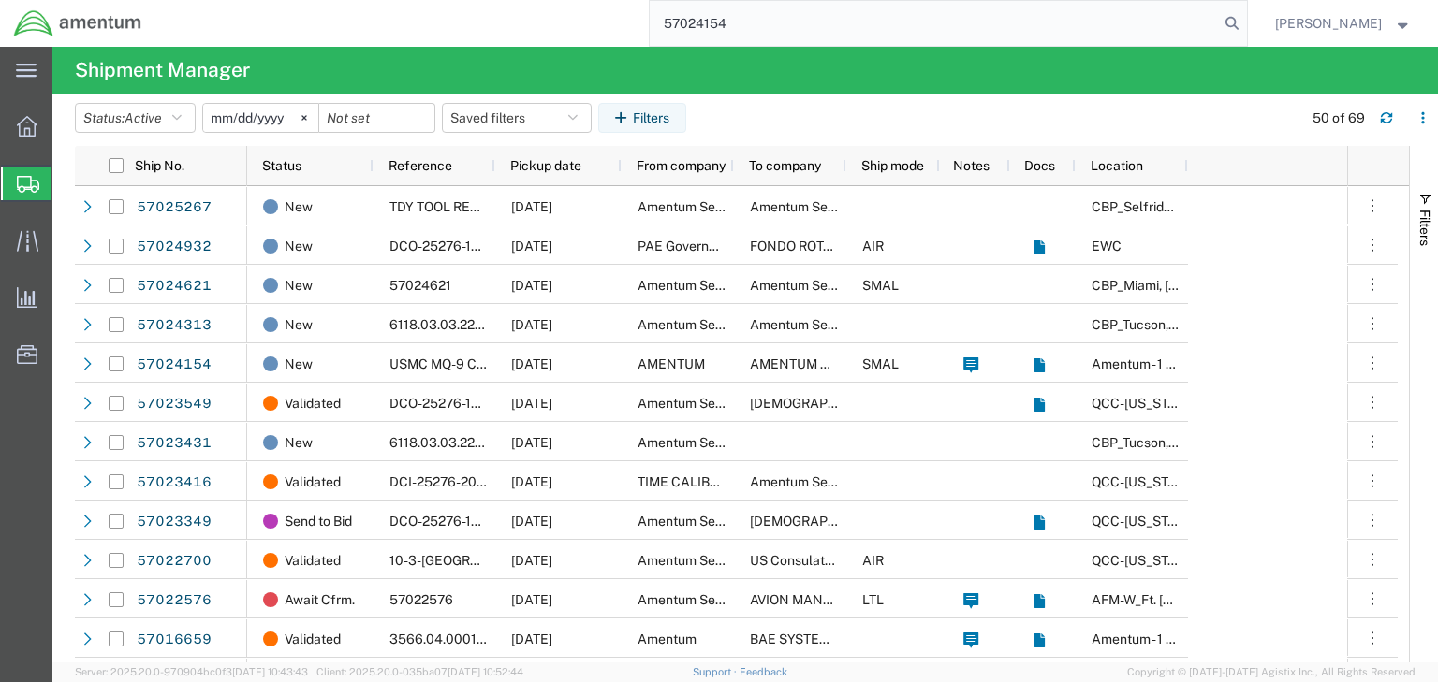
type input "57024154"
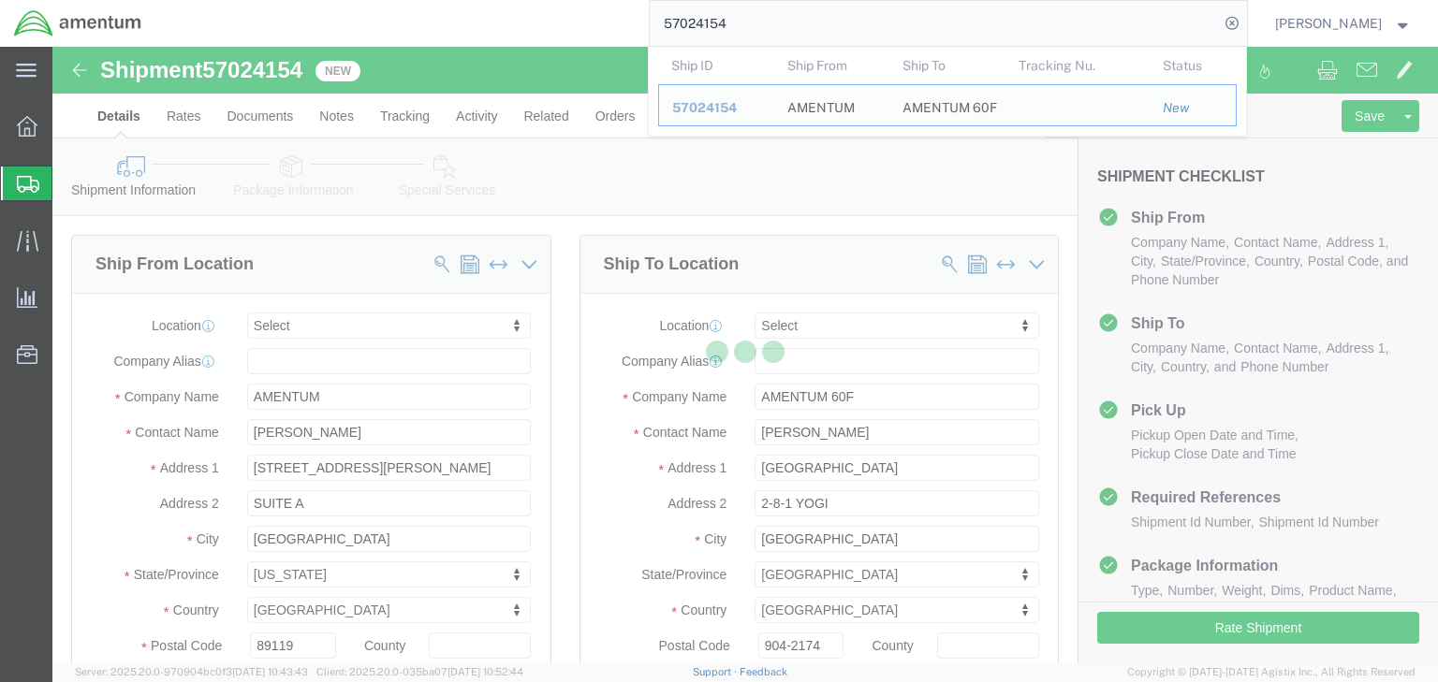
select select
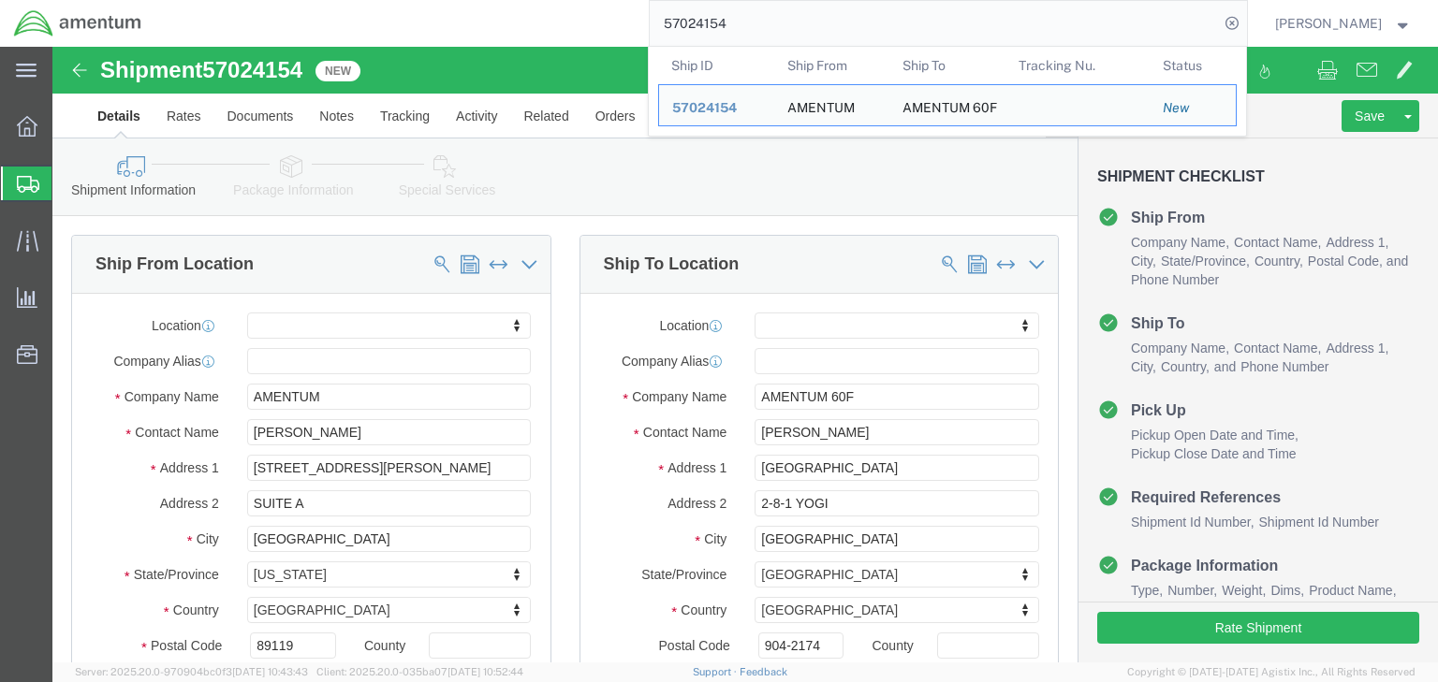
click icon
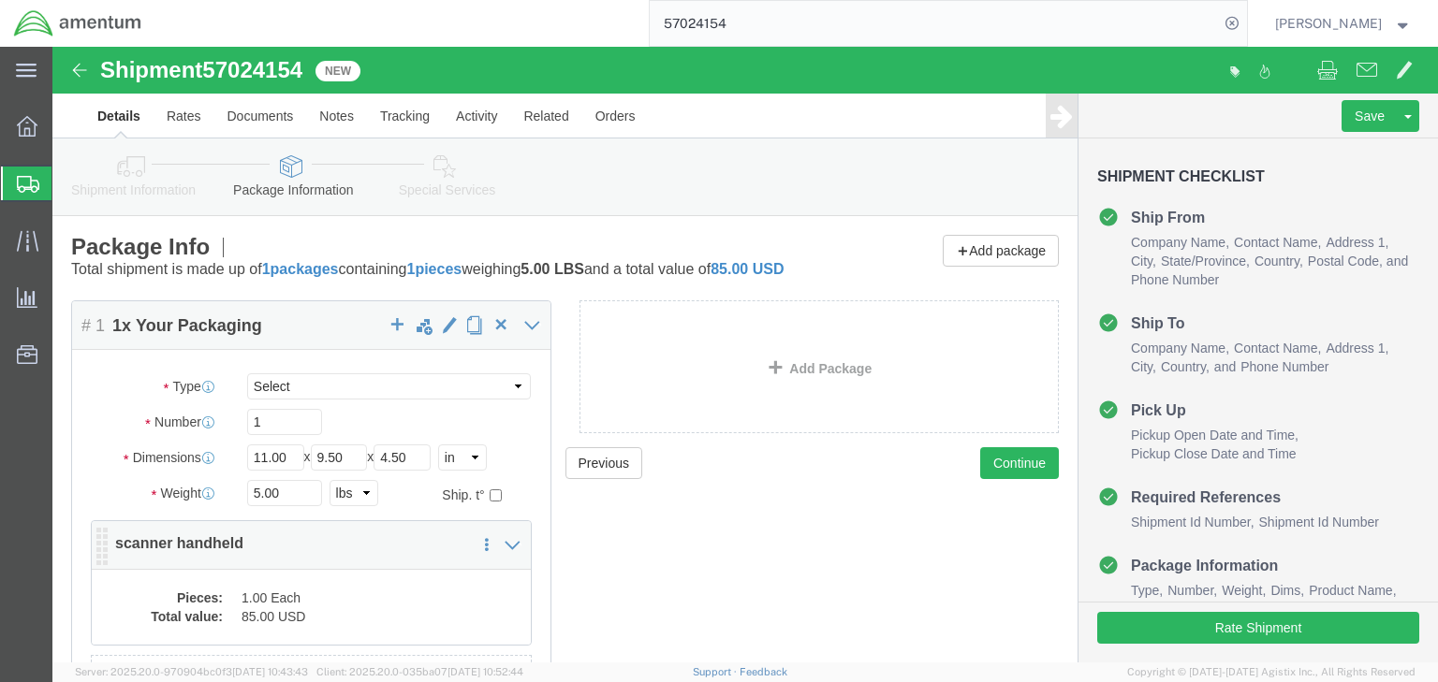
click div "Pieces: 1.00 Each Total value: 85.00 USD"
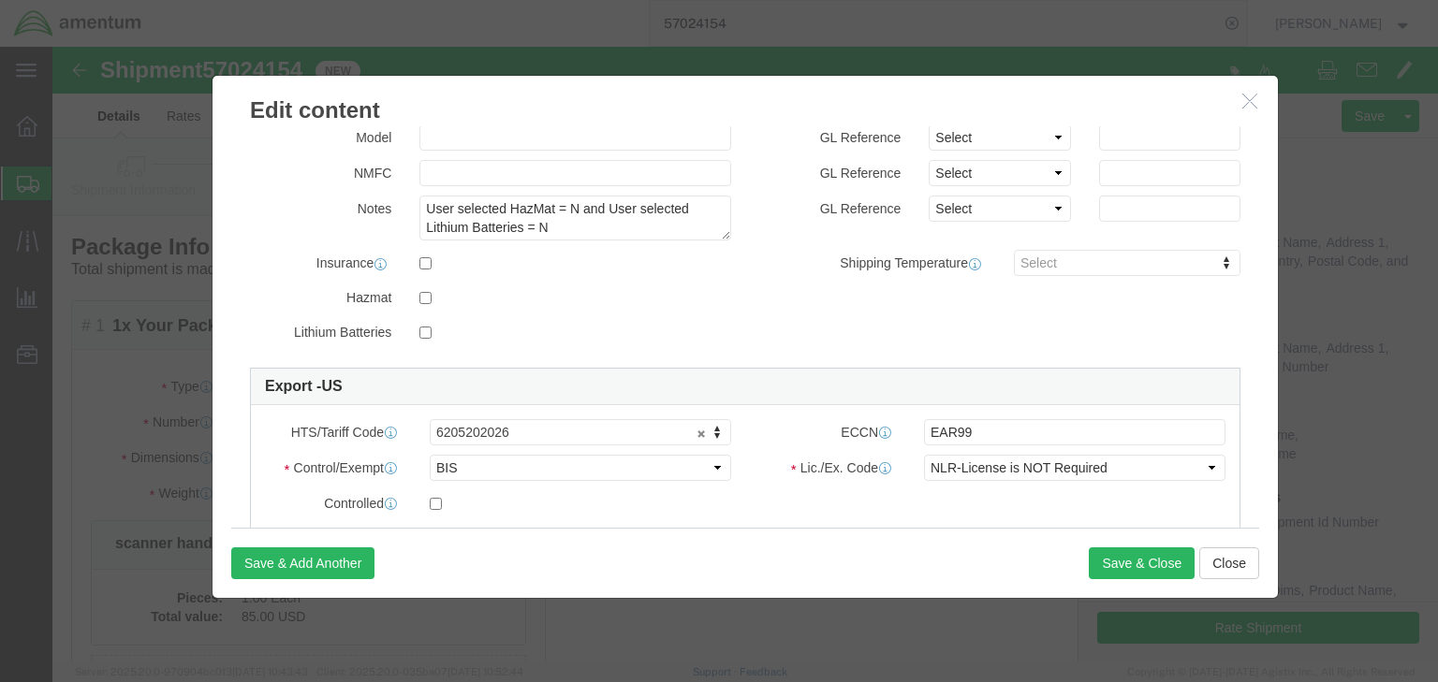
scroll to position [300, 0]
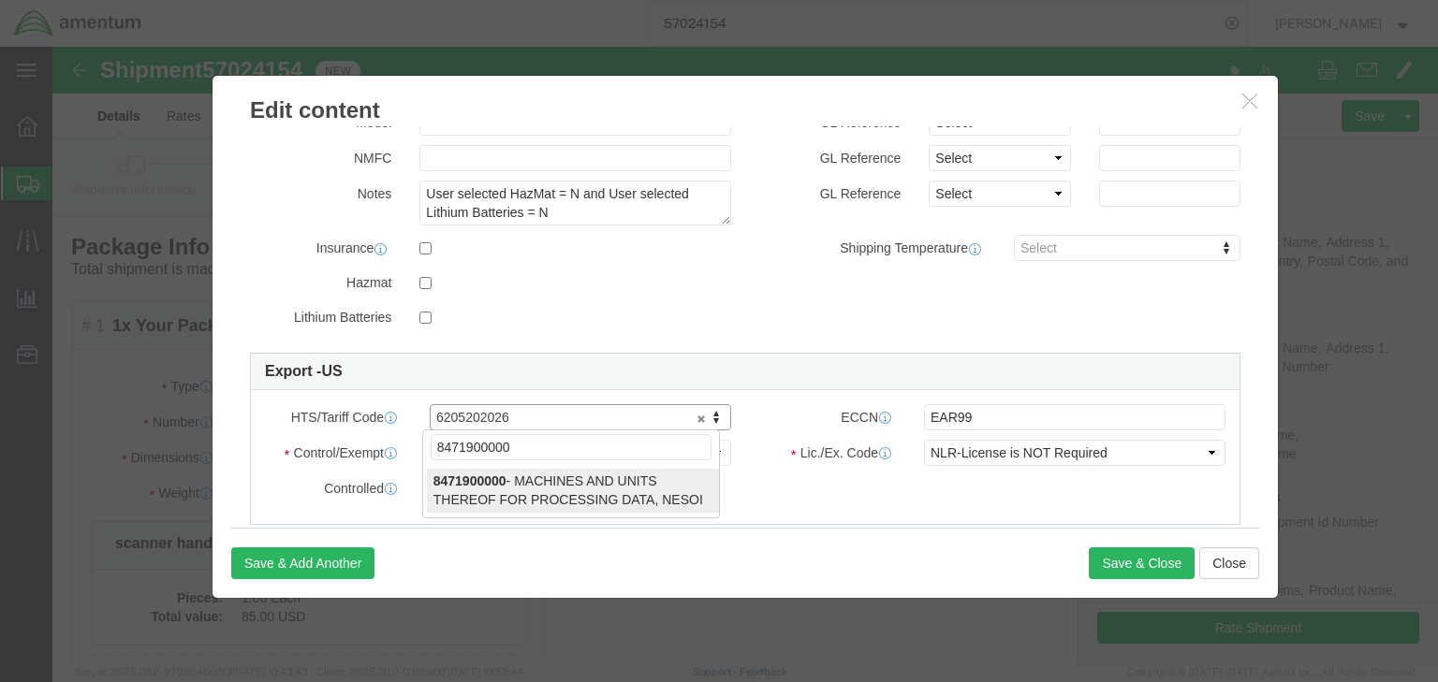
type input "8471900000"
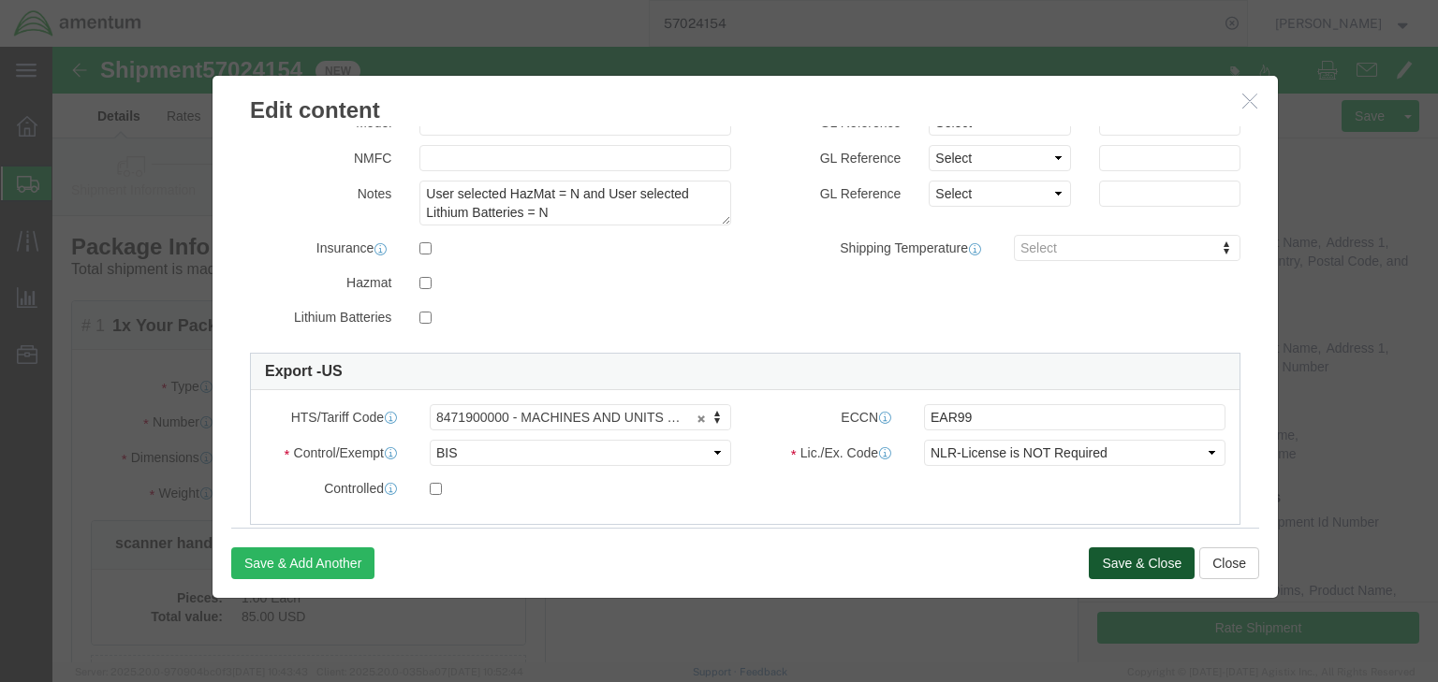
click button "Save & Close"
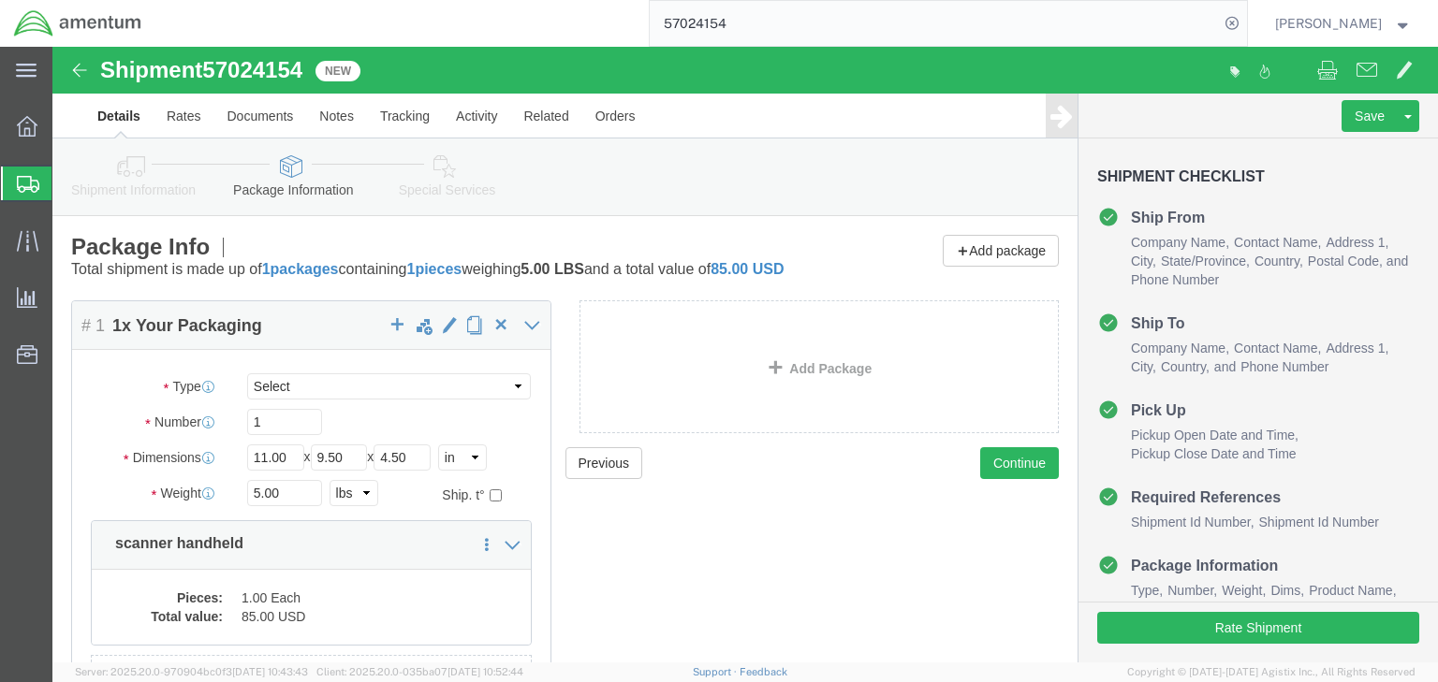
click icon
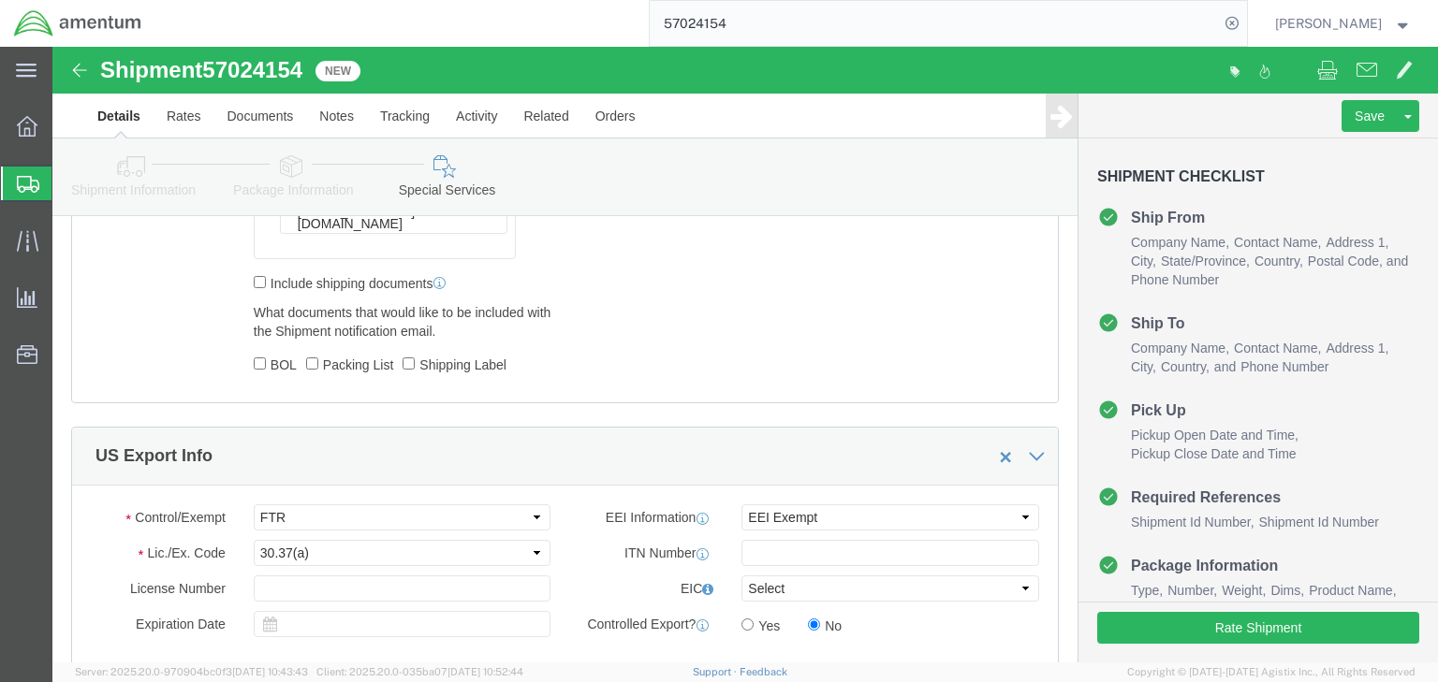
scroll to position [1498, 0]
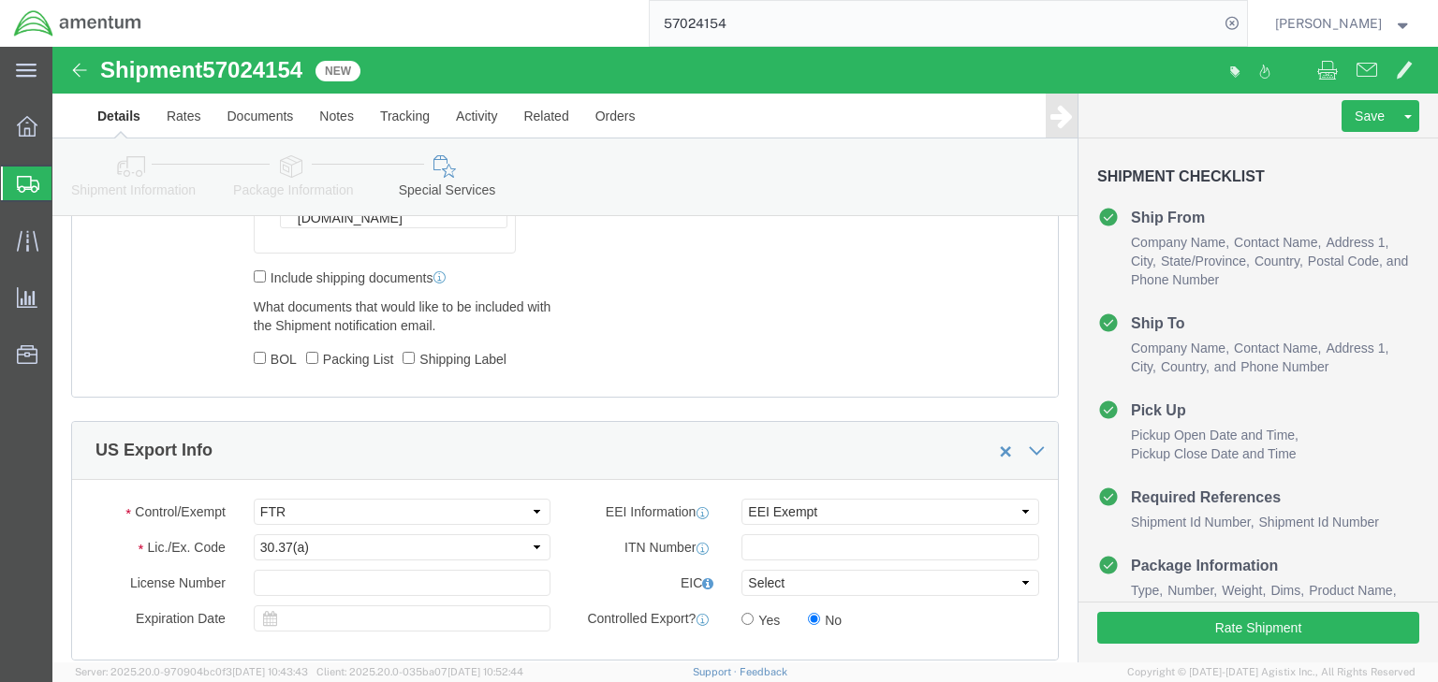
click link "Package Information"
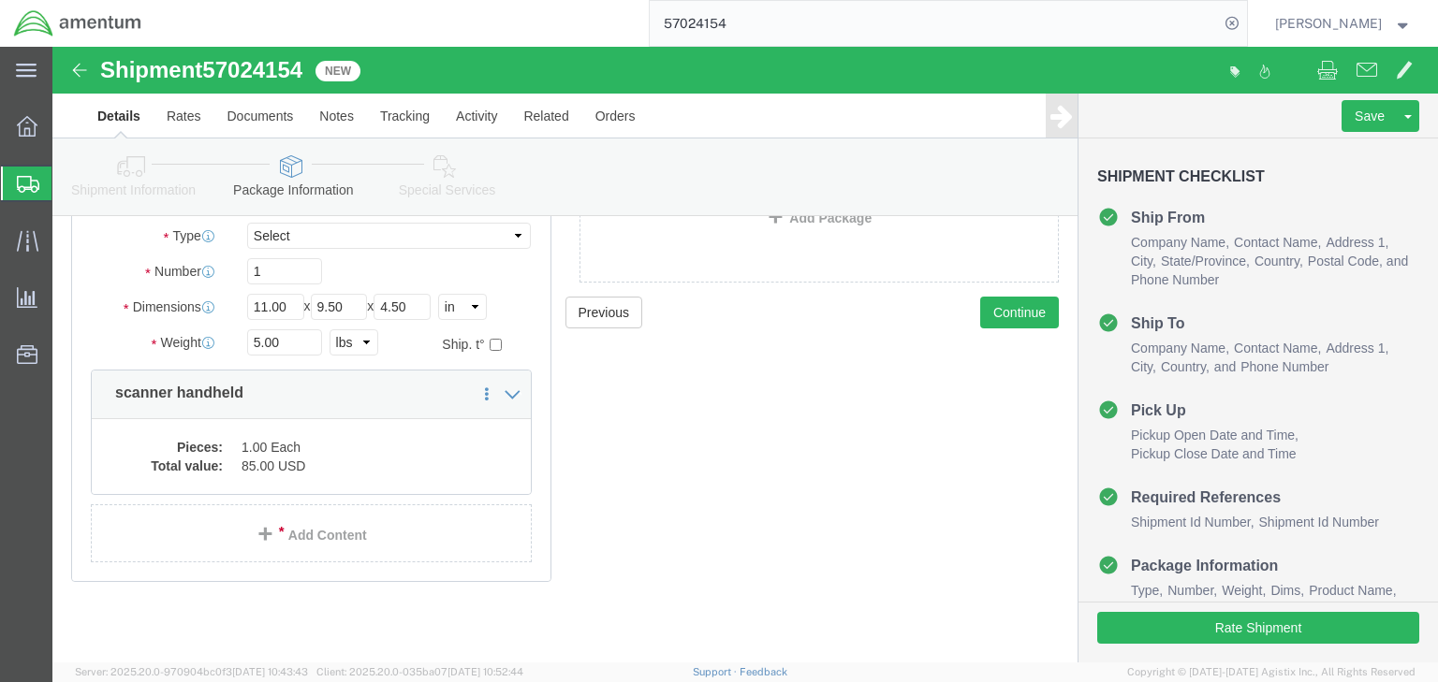
click icon
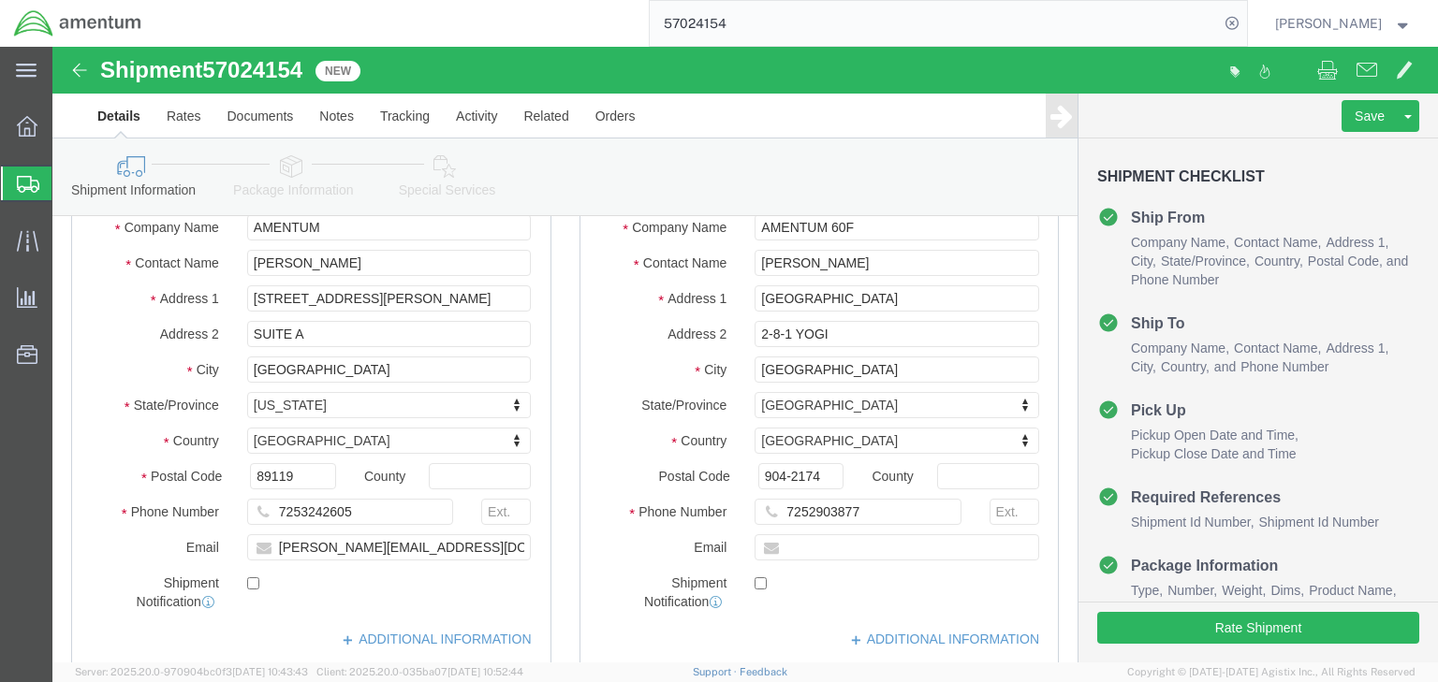
scroll to position [1043, 0]
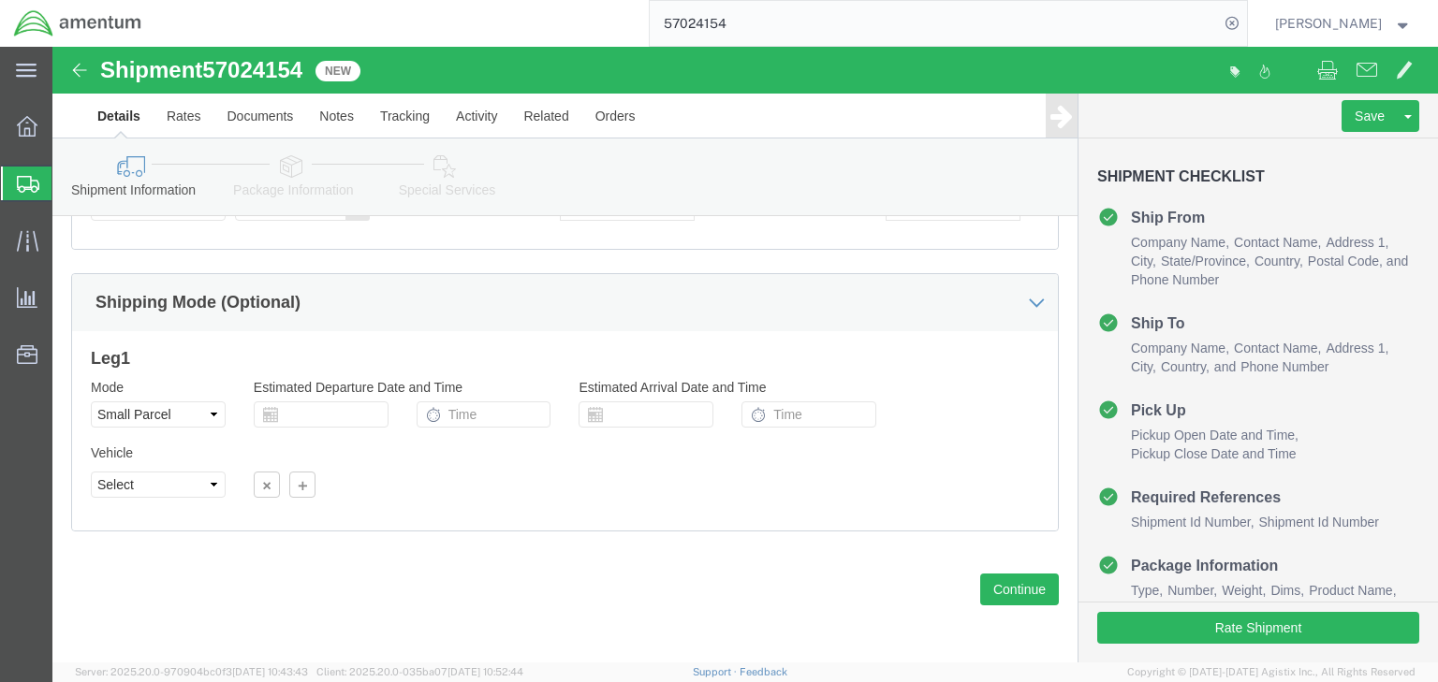
click at [30, 178] on icon at bounding box center [28, 184] width 22 height 17
